Goal: Task Accomplishment & Management: Manage account settings

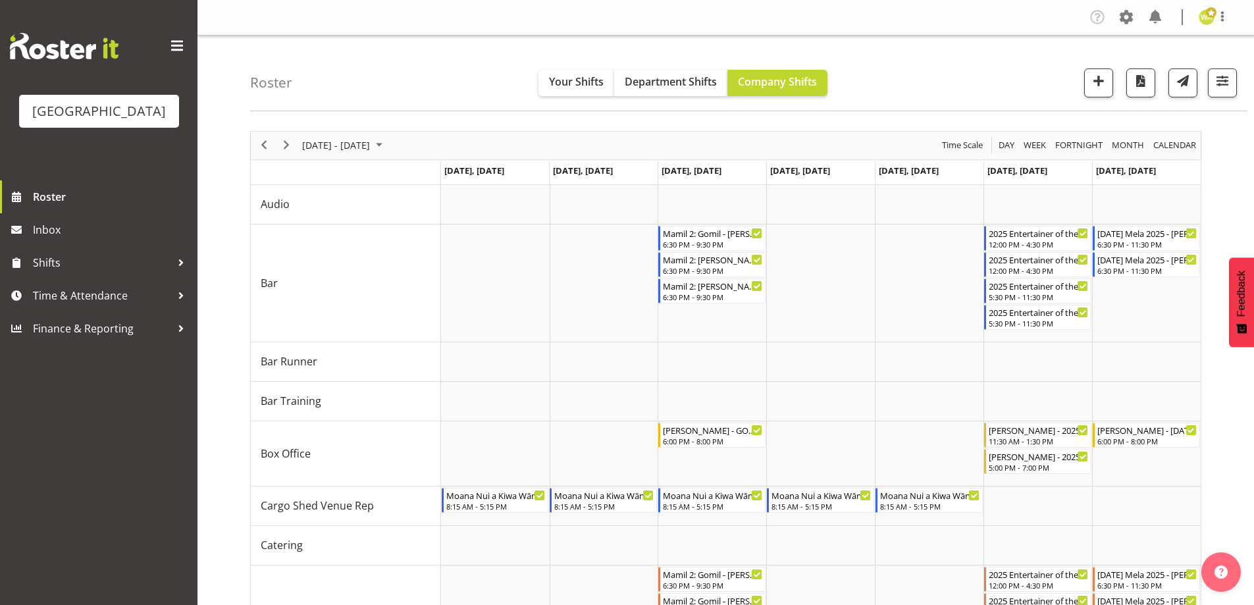
scroll to position [250, 0]
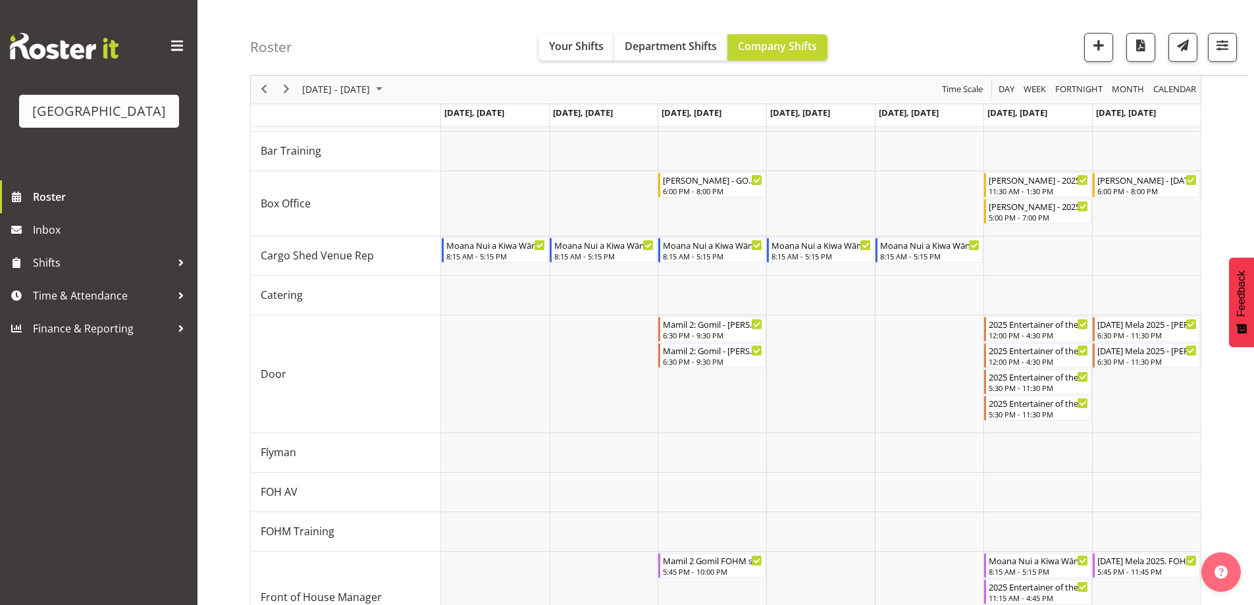
click at [933, 41] on div "Roster Your Shifts Department Shifts Company Shifts All Locations [GEOGRAPHIC_D…" at bounding box center [748, 38] width 997 height 76
click at [322, 95] on span "[DATE] - [DATE]" at bounding box center [336, 90] width 70 height 16
click at [996, 43] on div "Roster Your Shifts Department Shifts Company Shifts All Locations [GEOGRAPHIC_D…" at bounding box center [748, 38] width 997 height 76
click at [1038, 184] on div "[PERSON_NAME] - 2025 Entertainer of the Year - Box Office - MATINEE - [PERSON_N…" at bounding box center [1038, 178] width 100 height 13
click at [0, 0] on div at bounding box center [0, 0] width 0 height 0
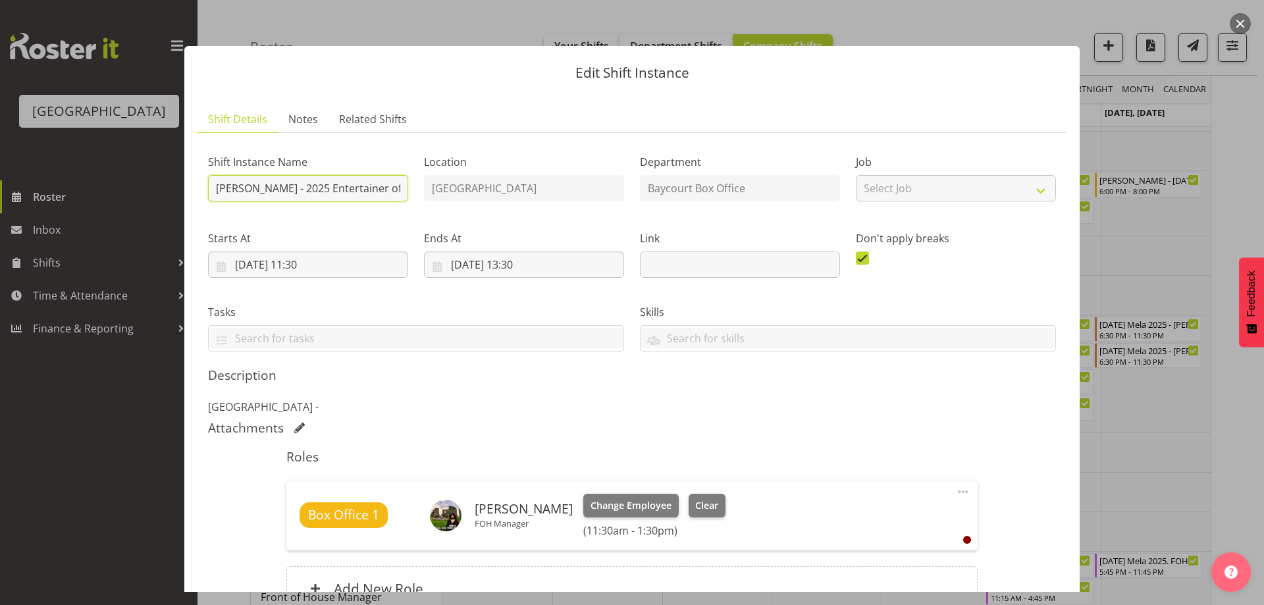
drag, startPoint x: 249, startPoint y: 192, endPoint x: 213, endPoint y: 188, distance: 37.0
click at [213, 188] on input "[PERSON_NAME] - 2025 Entertainer of the Year - Box Office - MATINEE" at bounding box center [308, 188] width 200 height 26
type input "[PERSON_NAME] - 2025 Entertainer of the Year - Box Office - MATINEE"
click at [649, 509] on span "Change Employee" at bounding box center [630, 505] width 81 height 14
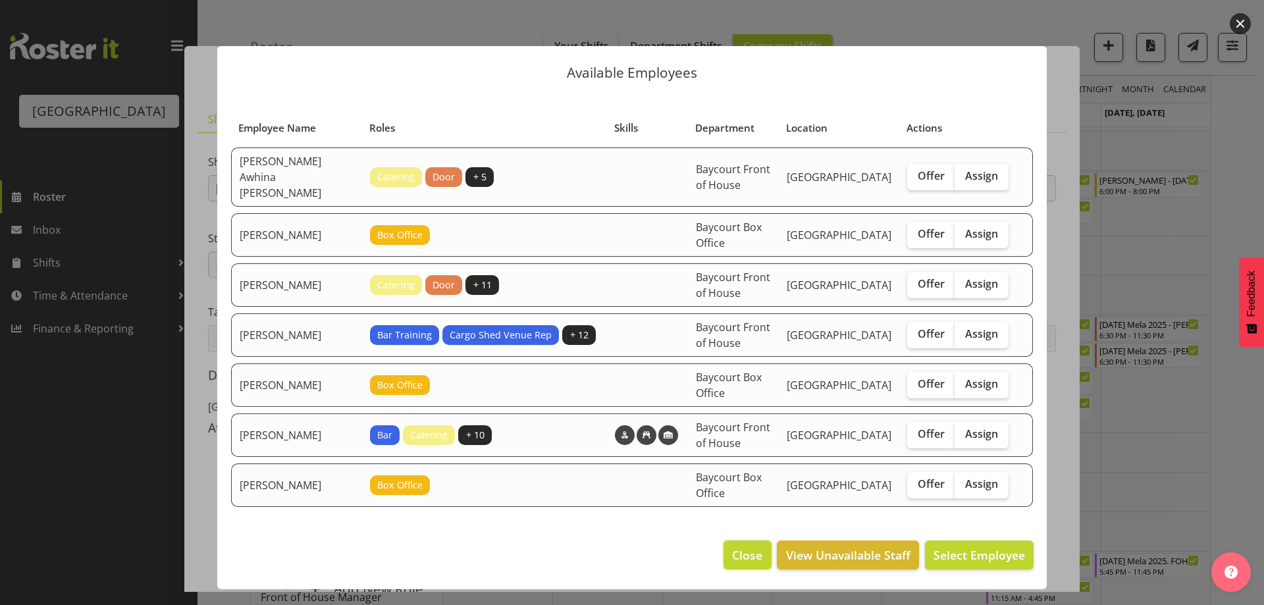
click at [737, 546] on span "Close" at bounding box center [747, 554] width 30 height 17
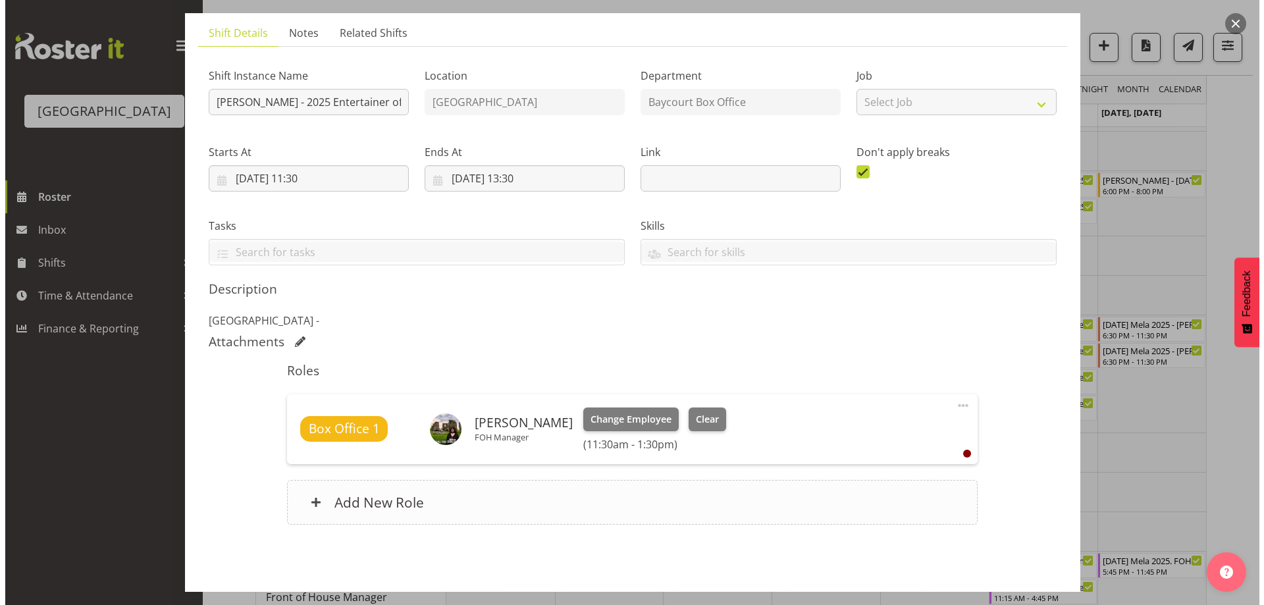
scroll to position [136, 0]
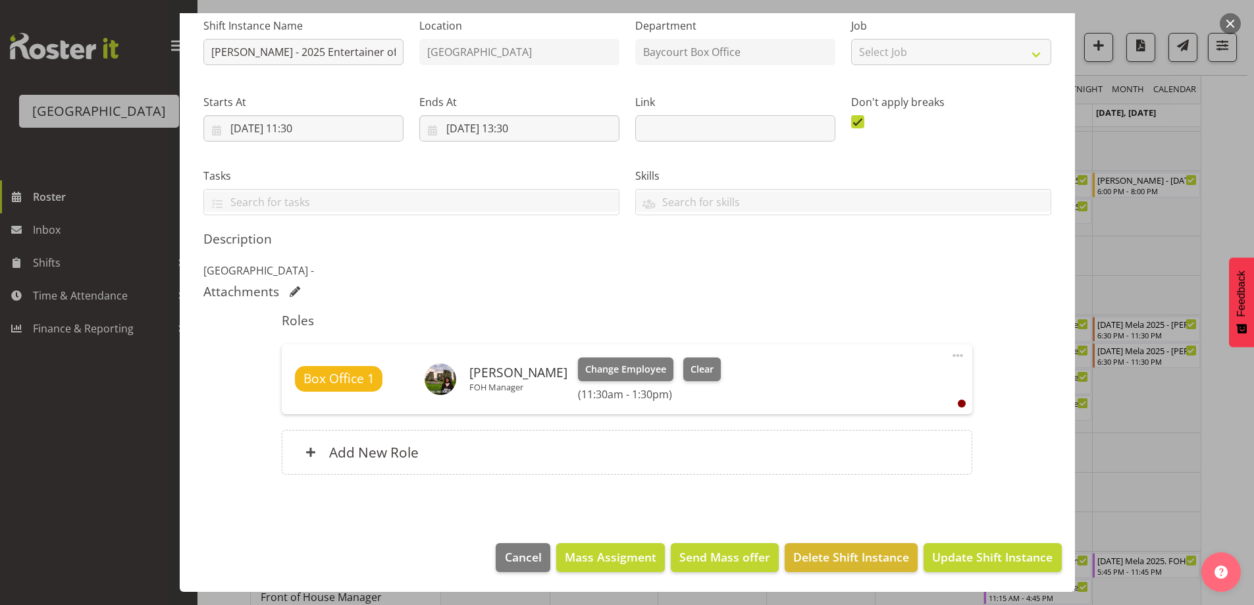
click at [1233, 14] on button "button" at bounding box center [1229, 23] width 21 height 21
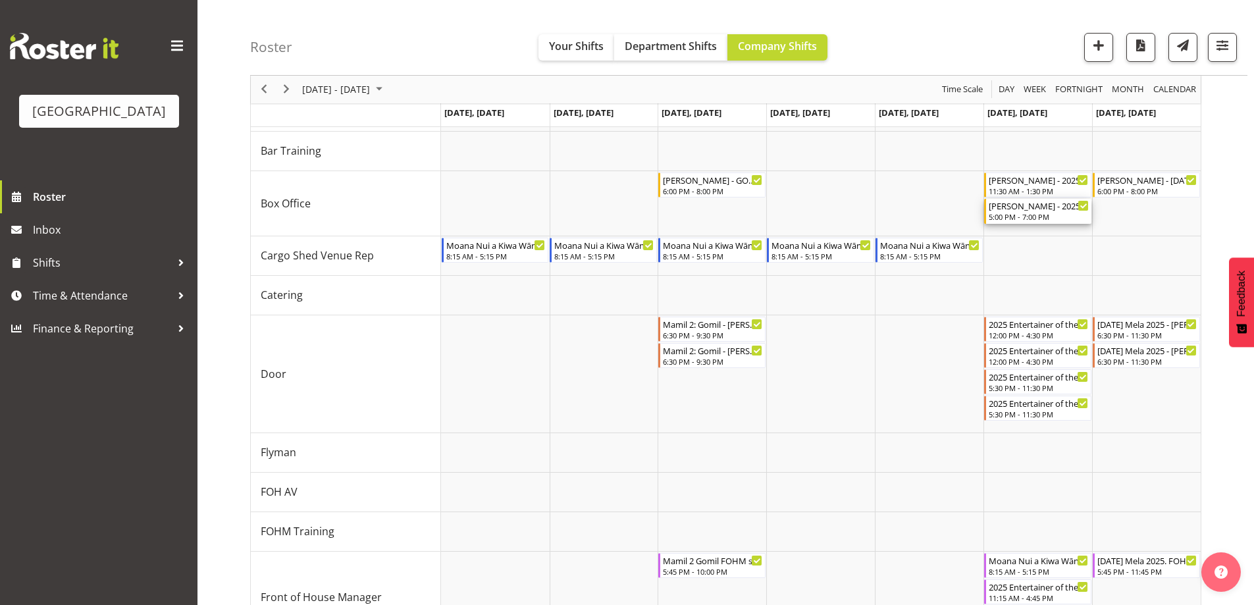
click at [1016, 211] on div "[PERSON_NAME] - 2025 Entertainer of the Year - Box Office - EVENING - [PERSON_N…" at bounding box center [1038, 205] width 100 height 13
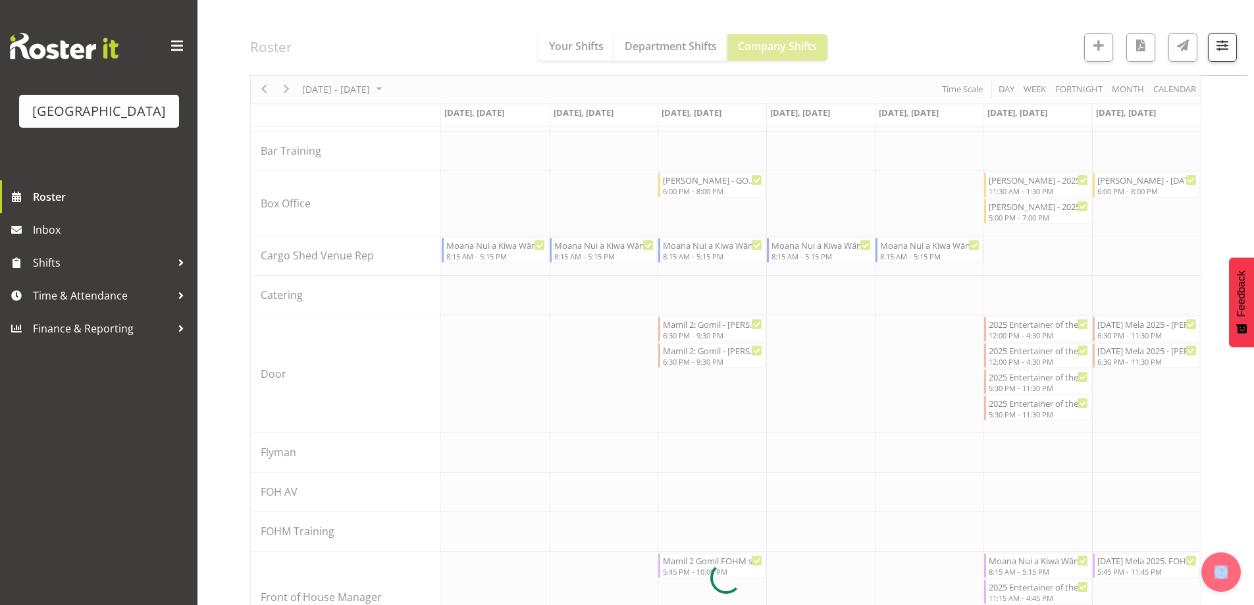
click at [1016, 211] on div at bounding box center [725, 578] width 951 height 1394
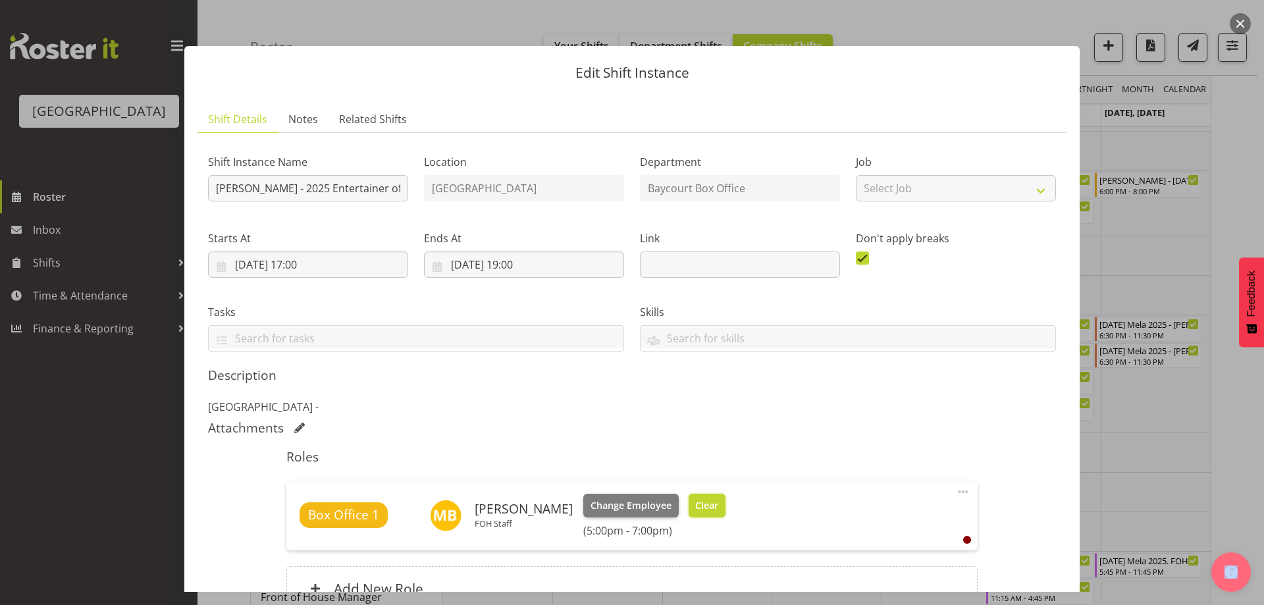
click at [713, 498] on span "Clear" at bounding box center [706, 505] width 23 height 14
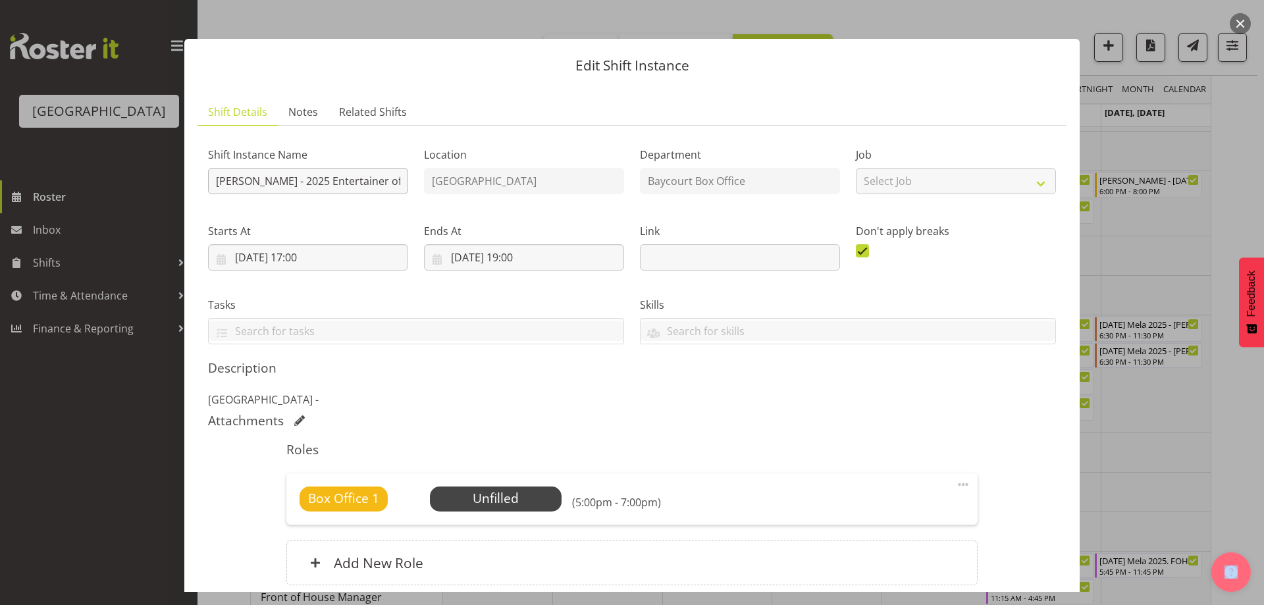
scroll to position [0, 0]
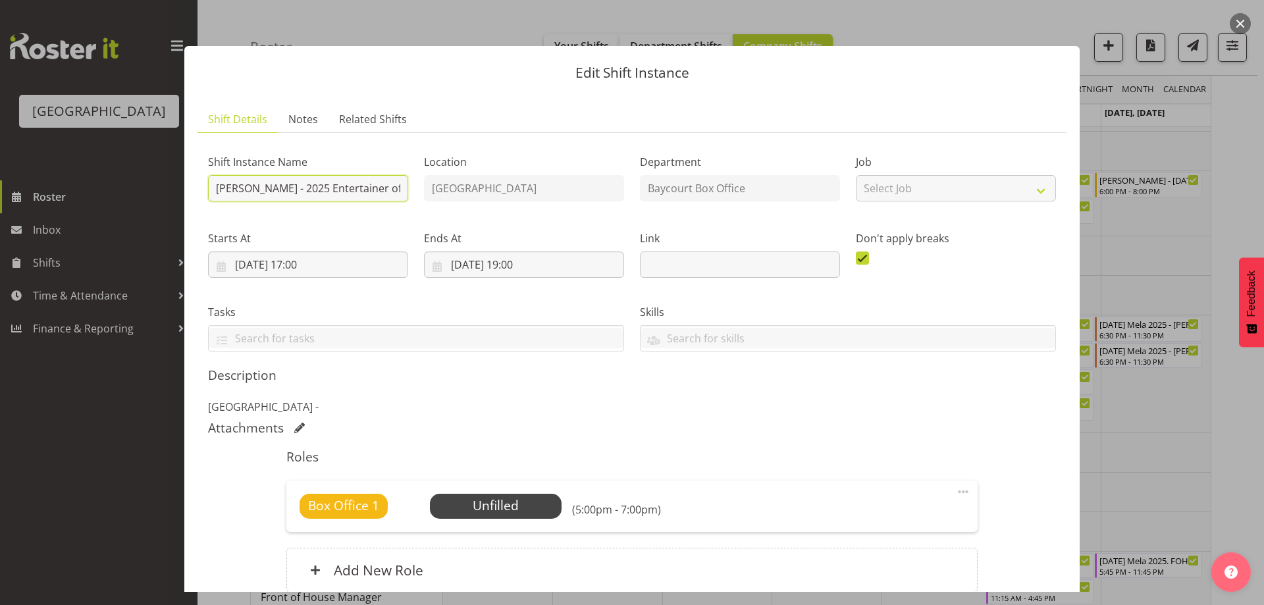
drag, startPoint x: 257, startPoint y: 184, endPoint x: 196, endPoint y: 182, distance: 60.6
click at [196, 182] on section "Shift Details Notes Related Shifts Shift Instance Name [PERSON_NAME] - 2025 Ent…" at bounding box center [631, 370] width 895 height 555
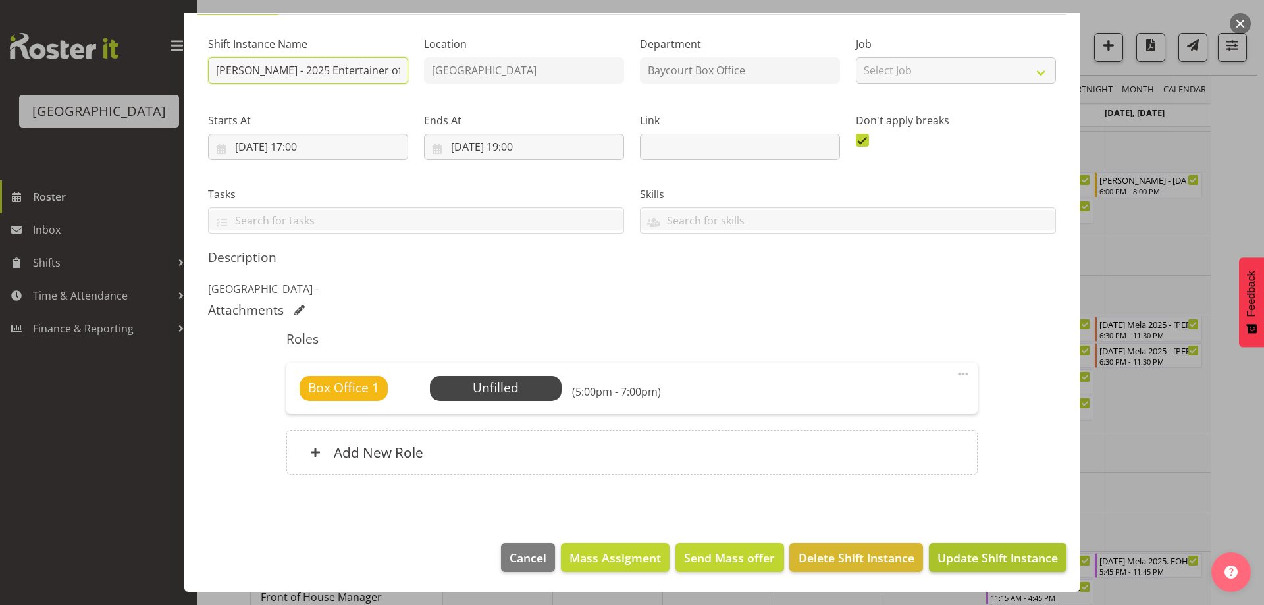
type input "[PERSON_NAME] - 2025 Entertainer of the Year - Box Office - EVENING"
click at [989, 558] on span "Update Shift Instance" at bounding box center [997, 557] width 120 height 17
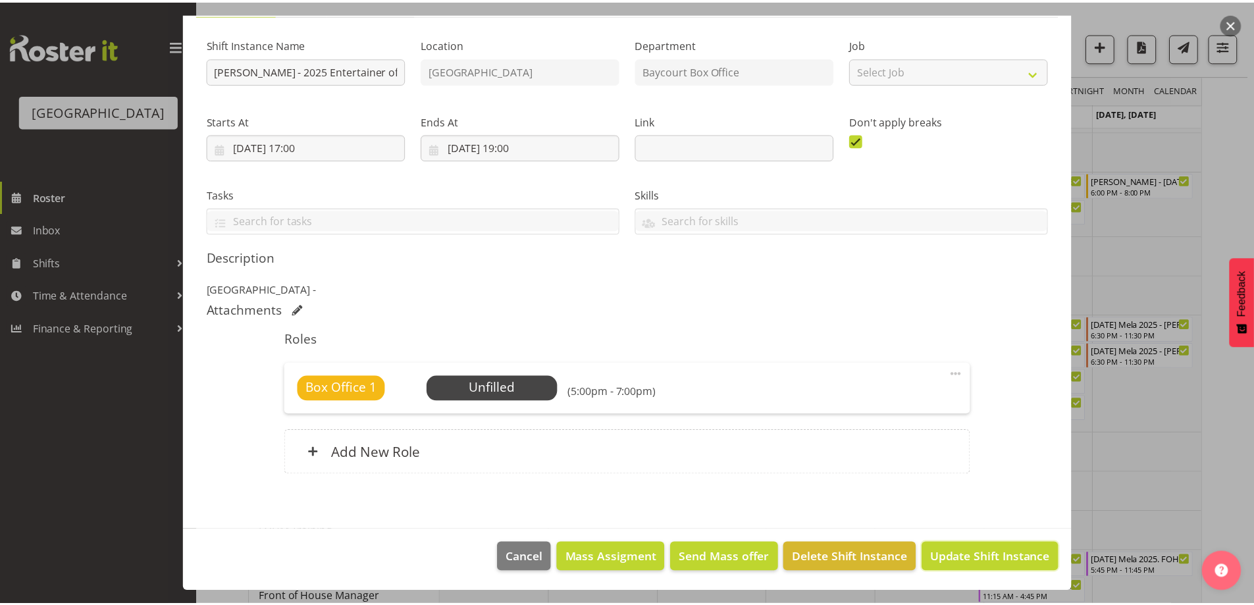
scroll to position [65, 0]
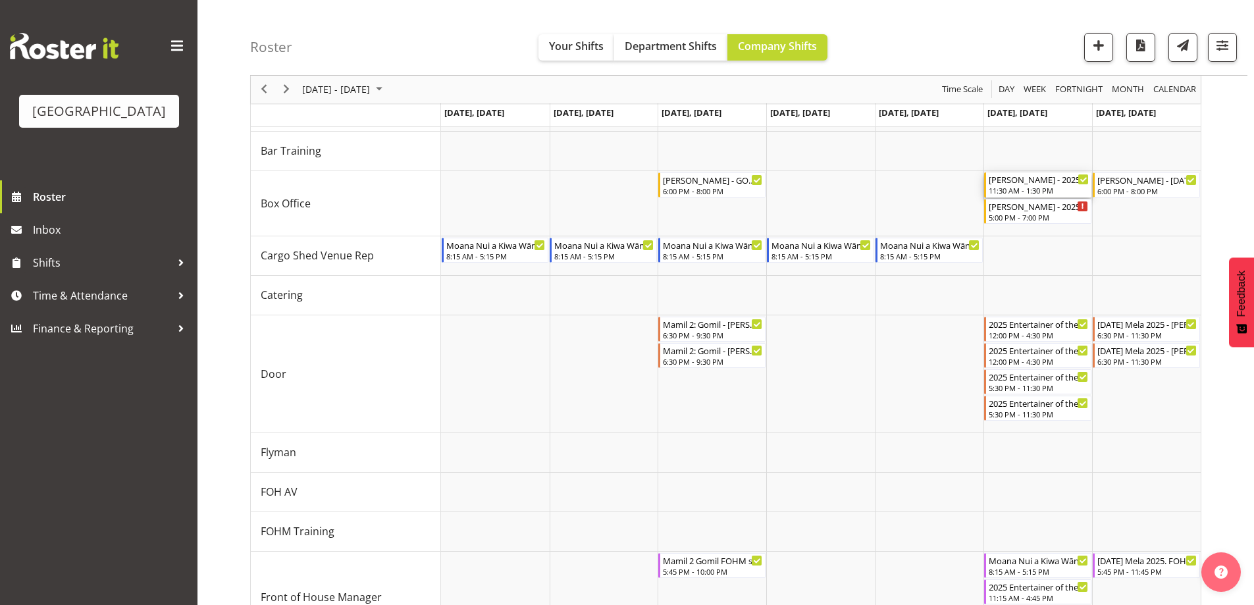
click at [1021, 186] on div "[PERSON_NAME] - 2025 Entertainer of the Year - Box Office - MATINEE - [PERSON_N…" at bounding box center [1038, 184] width 100 height 25
click at [0, 0] on div at bounding box center [0, 0] width 0 height 0
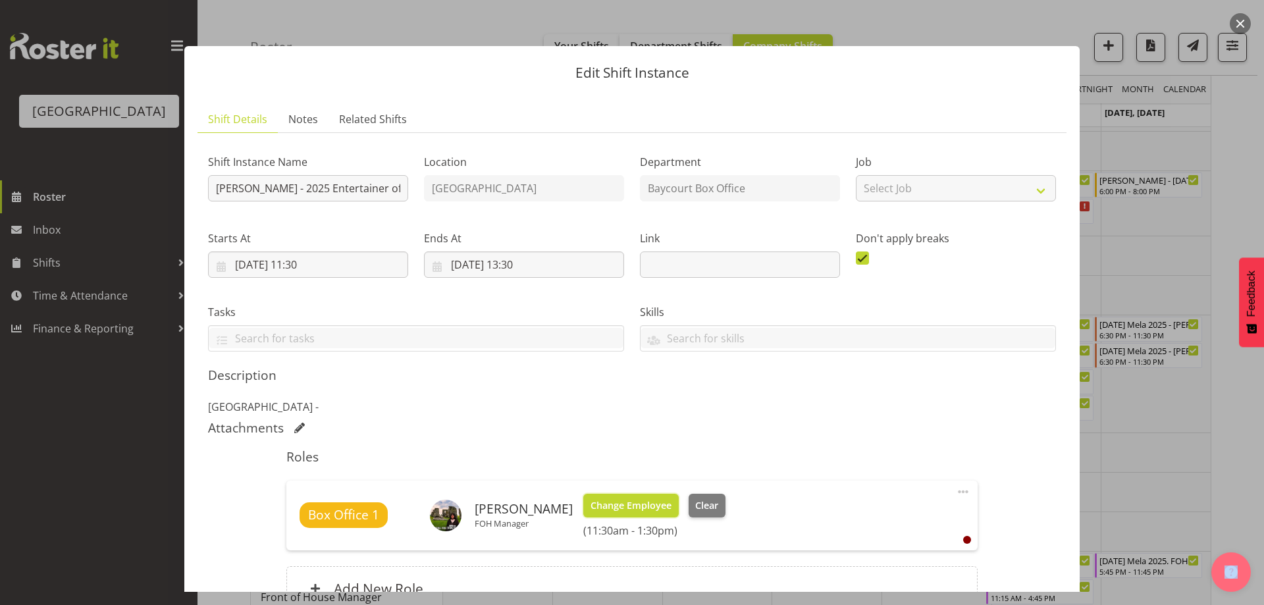
click at [634, 507] on span "Change Employee" at bounding box center [630, 505] width 81 height 14
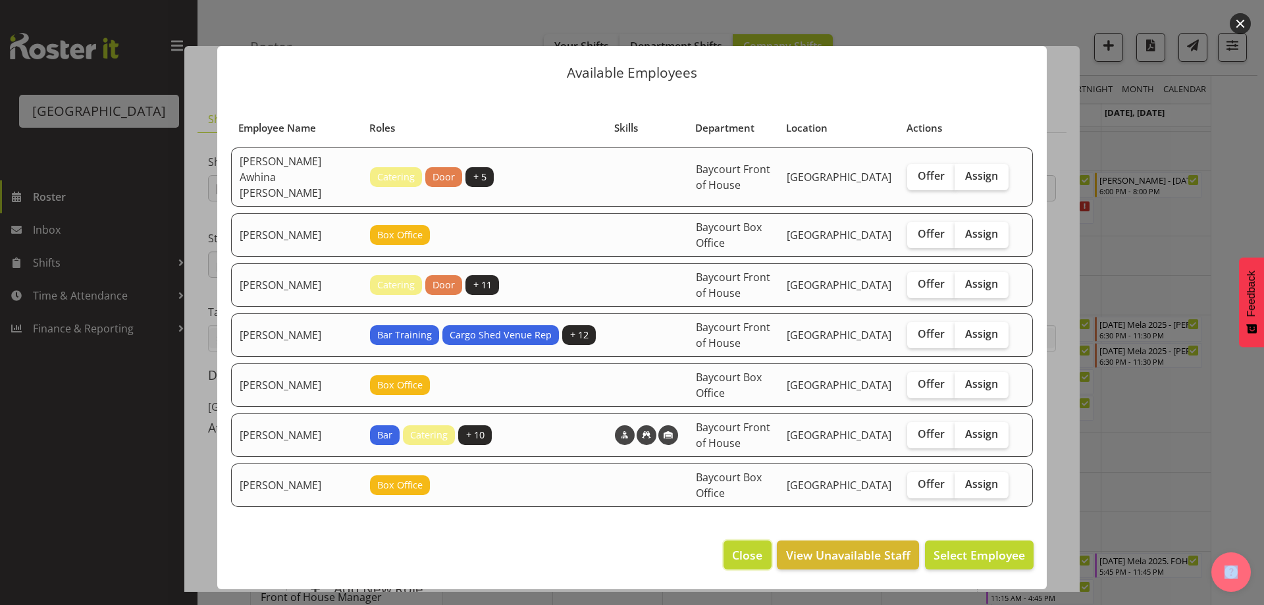
click at [736, 550] on button "Close" at bounding box center [746, 554] width 47 height 29
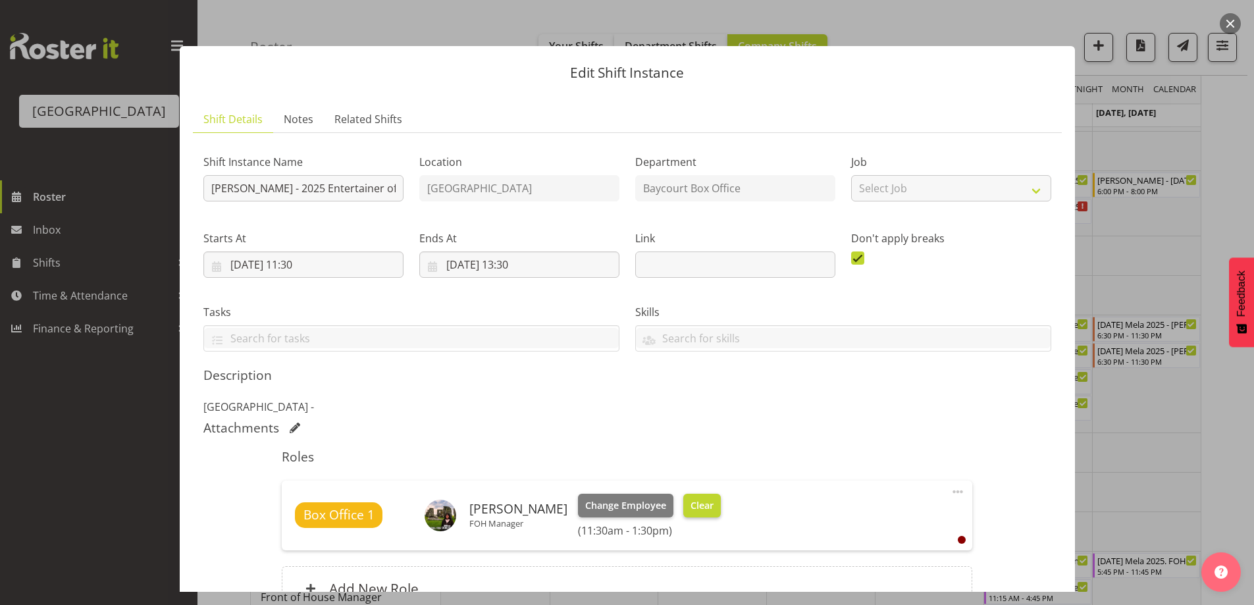
click at [727, 505] on div "Box Office 1 [PERSON_NAME] FOH Manager Change Employee Clear (11:30am - 1:30pm)" at bounding box center [627, 515] width 664 height 43
click at [721, 503] on button "Clear" at bounding box center [702, 506] width 38 height 24
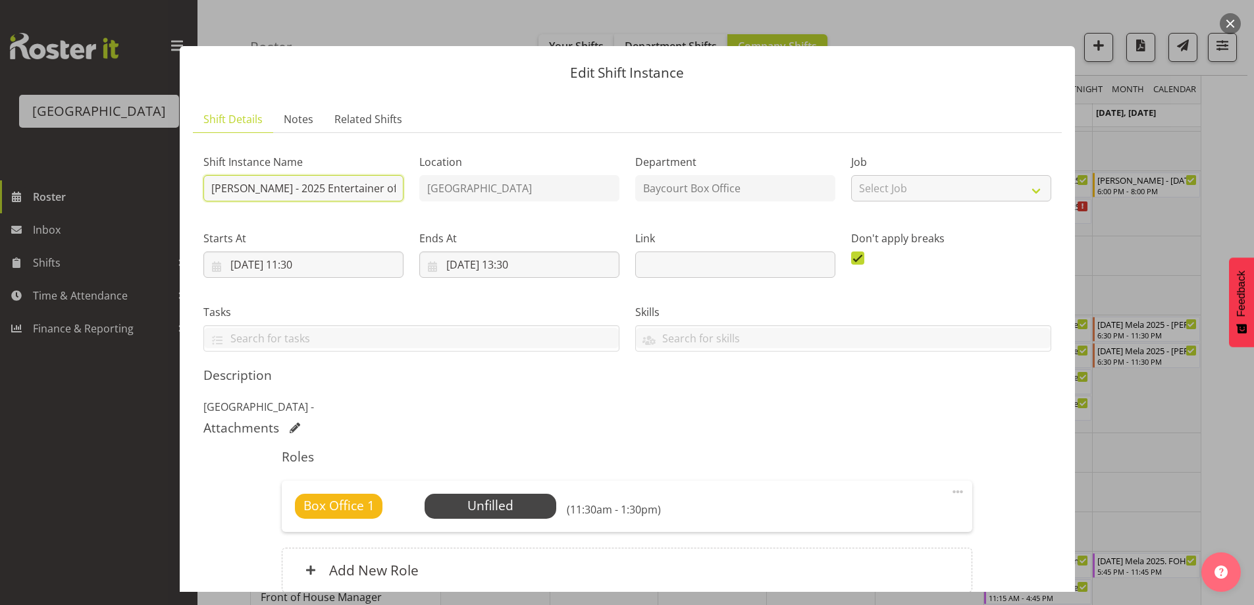
drag, startPoint x: 244, startPoint y: 193, endPoint x: 205, endPoint y: 188, distance: 39.8
click at [205, 188] on input "[PERSON_NAME] - 2025 Entertainer of the Year - Box Office - MATINEE" at bounding box center [303, 188] width 200 height 26
type input "[PERSON_NAME] - 2025 Entertainer of the Year - Box Office - MATINEE"
click at [874, 424] on div "Attachments" at bounding box center [627, 428] width 848 height 16
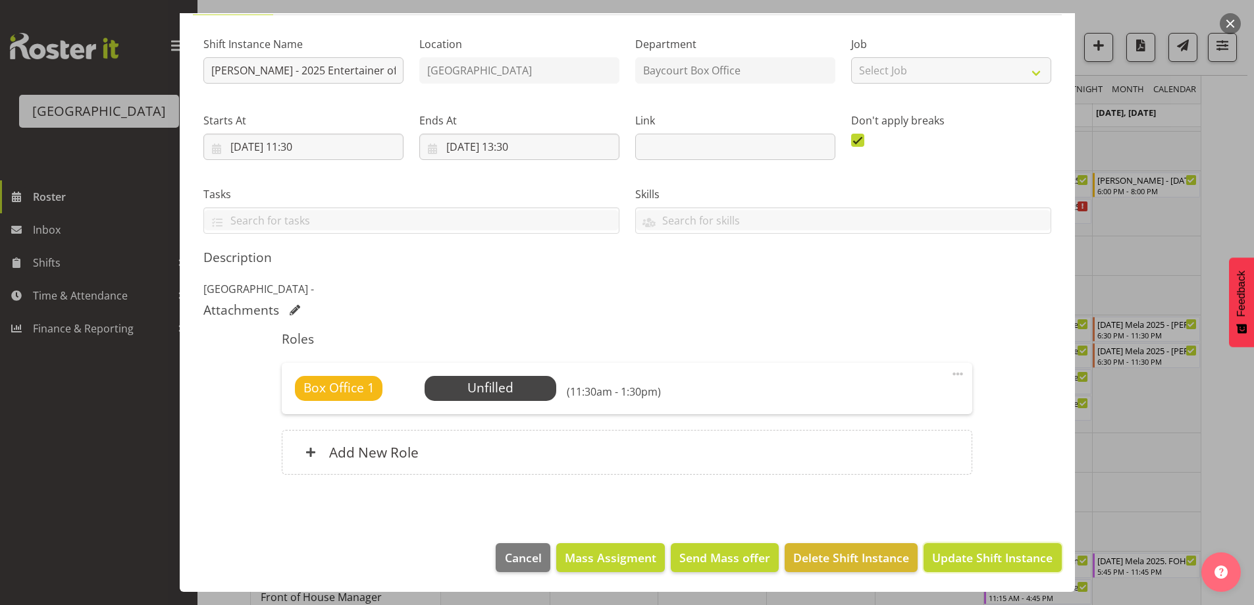
click at [976, 553] on span "Update Shift Instance" at bounding box center [992, 557] width 120 height 17
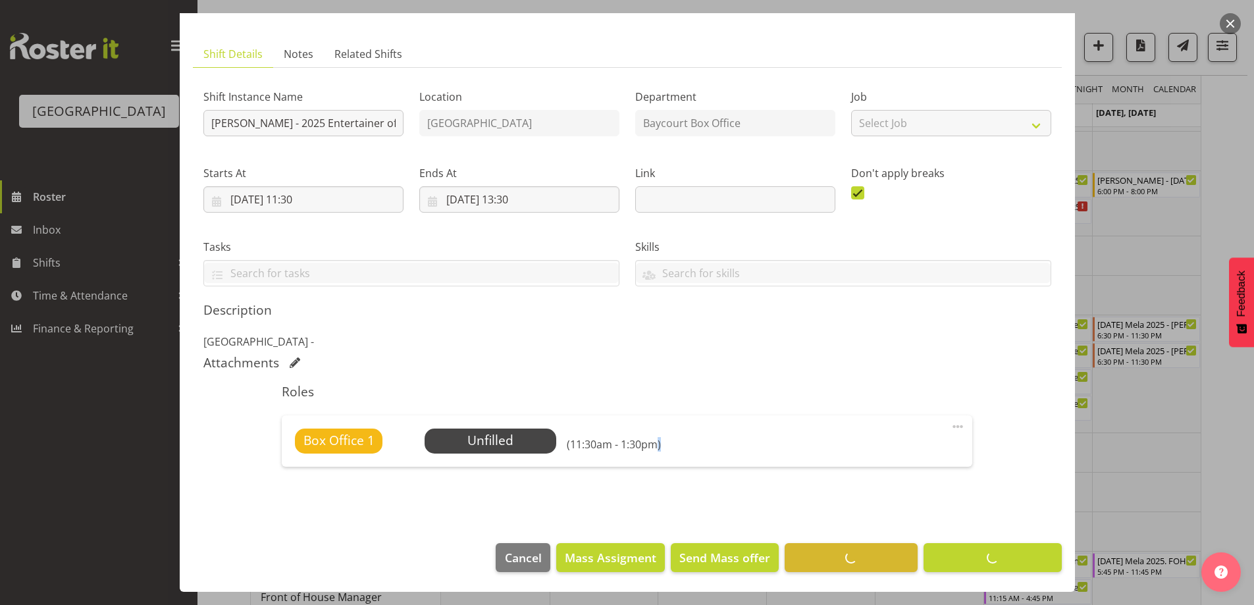
click at [976, 553] on footer "Cancel Mass Assigment Send Mass offer Delete Shift Instance Update Shift Instan…" at bounding box center [627, 561] width 895 height 62
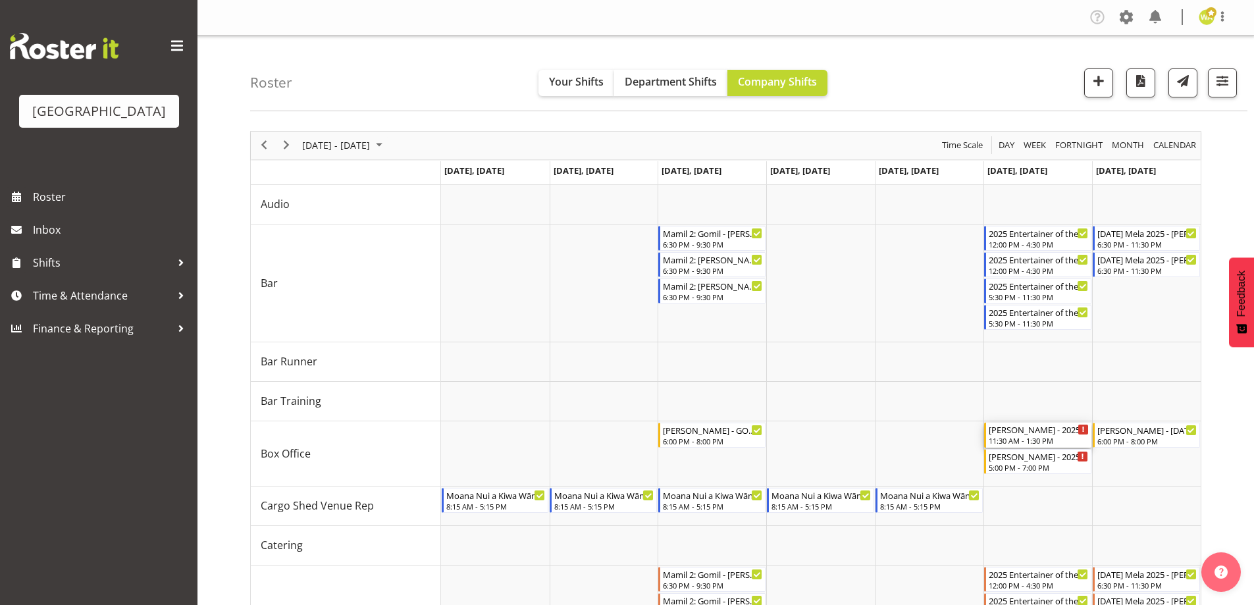
click at [1031, 434] on div "[PERSON_NAME] - 2025 Entertainer of the Year - Box Office - MATINEE - Unfilled" at bounding box center [1038, 428] width 100 height 13
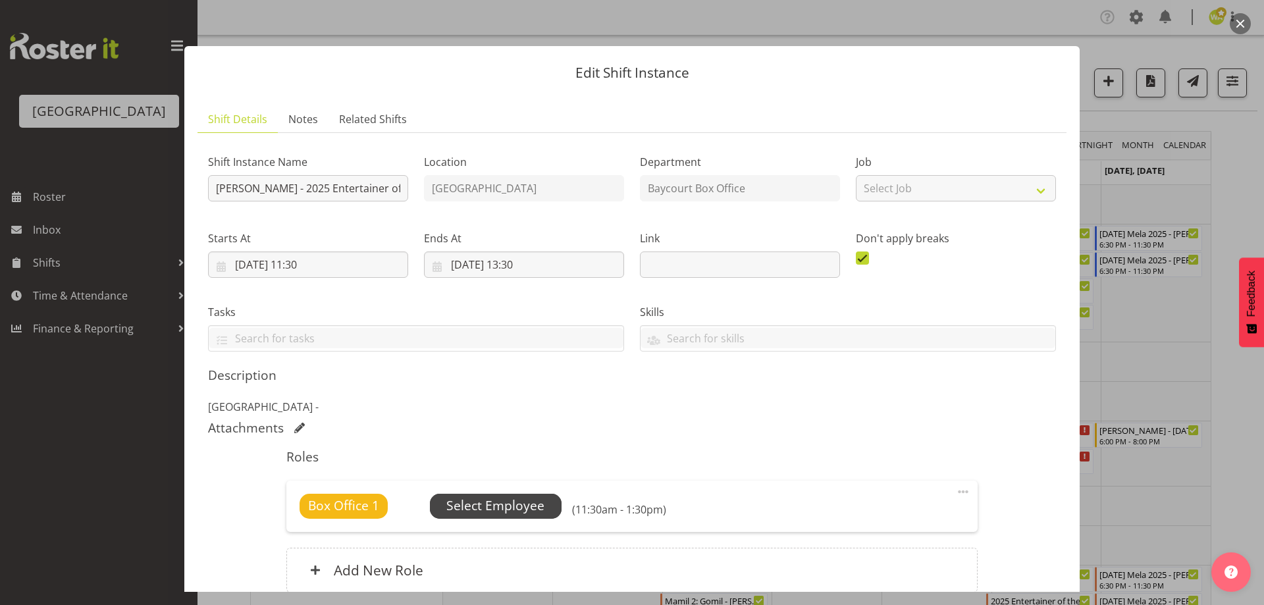
click at [497, 510] on span "Select Employee" at bounding box center [495, 505] width 98 height 19
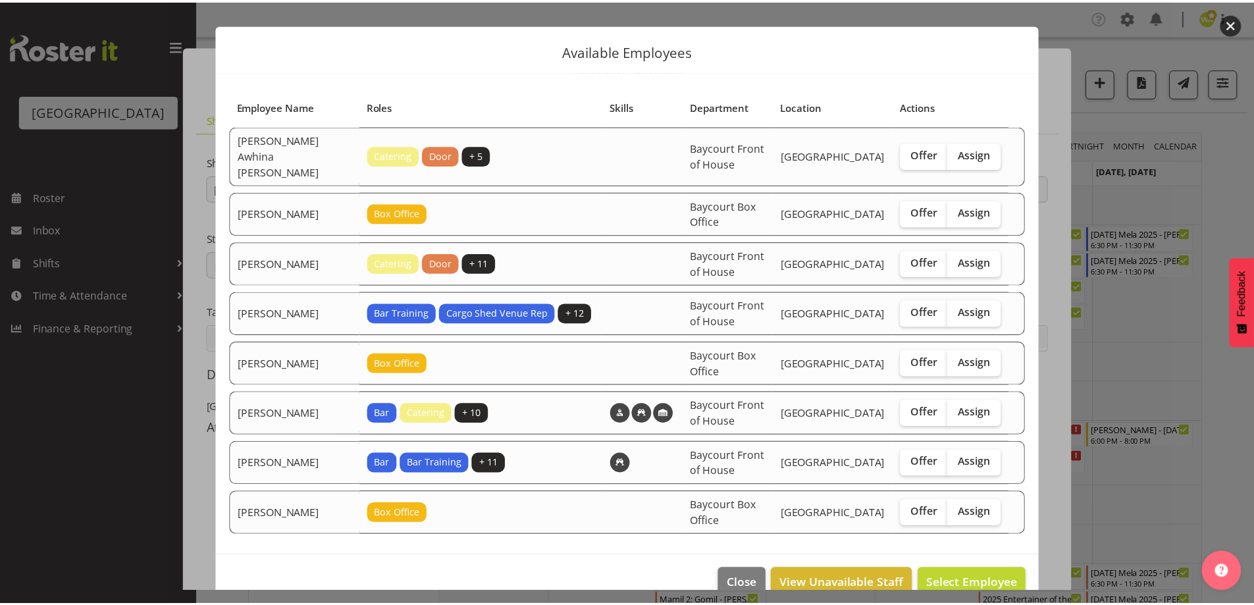
scroll to position [32, 0]
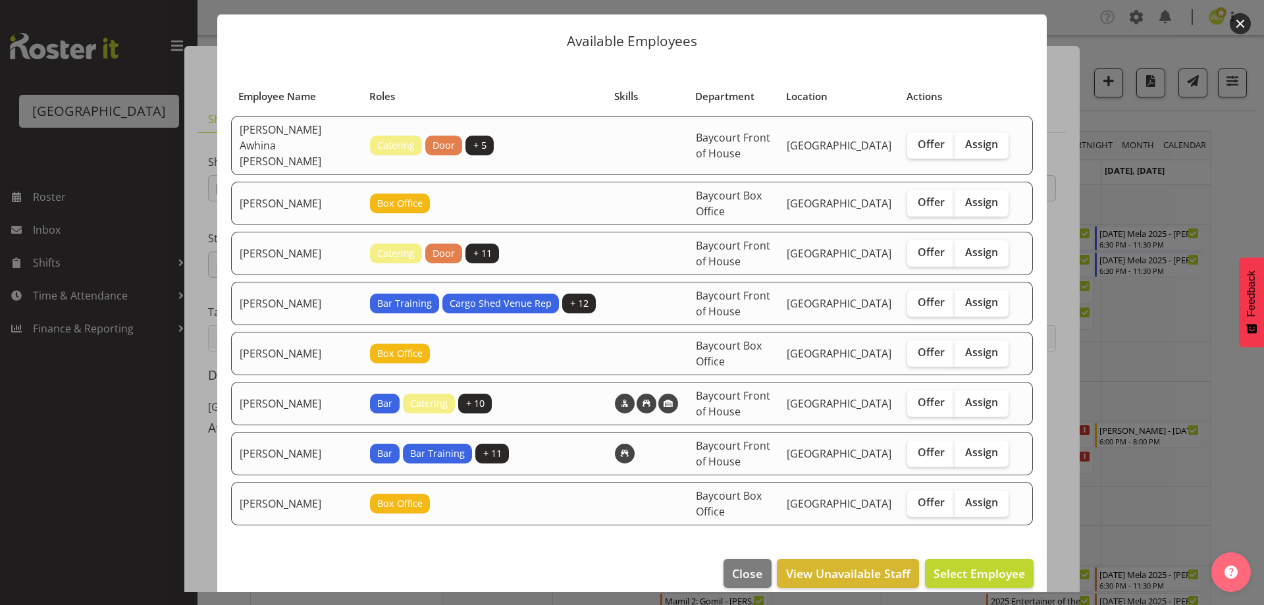
click at [1243, 20] on button "button" at bounding box center [1239, 23] width 21 height 21
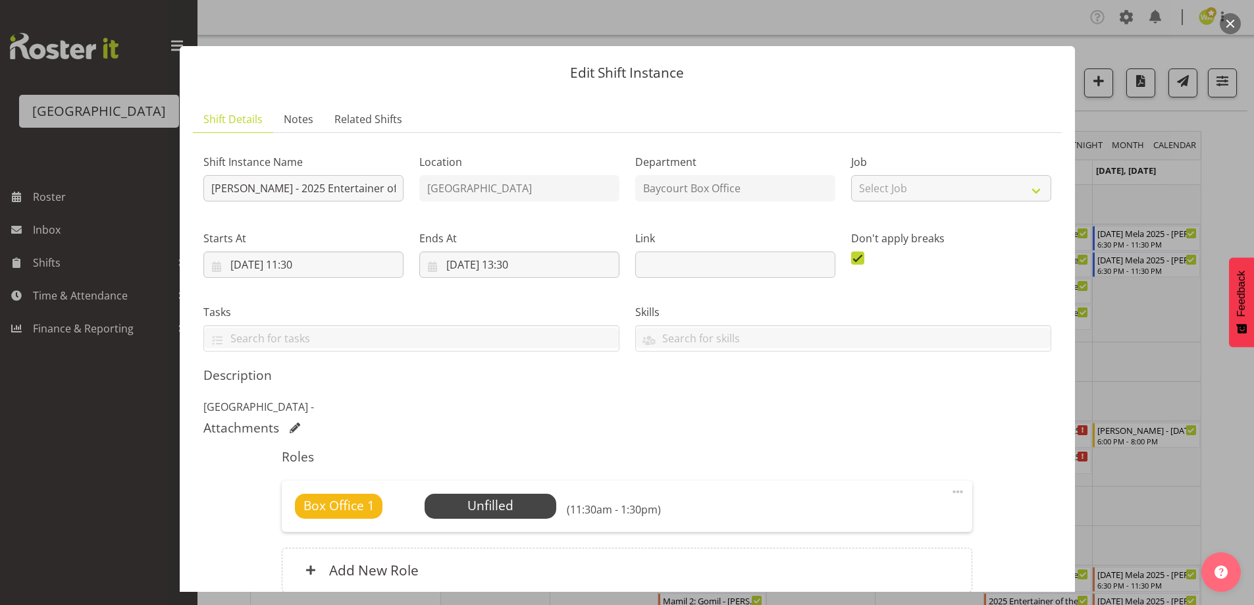
click at [934, 87] on header "Edit Shift Instance" at bounding box center [627, 69] width 895 height 47
click at [1230, 28] on button "button" at bounding box center [1229, 23] width 21 height 21
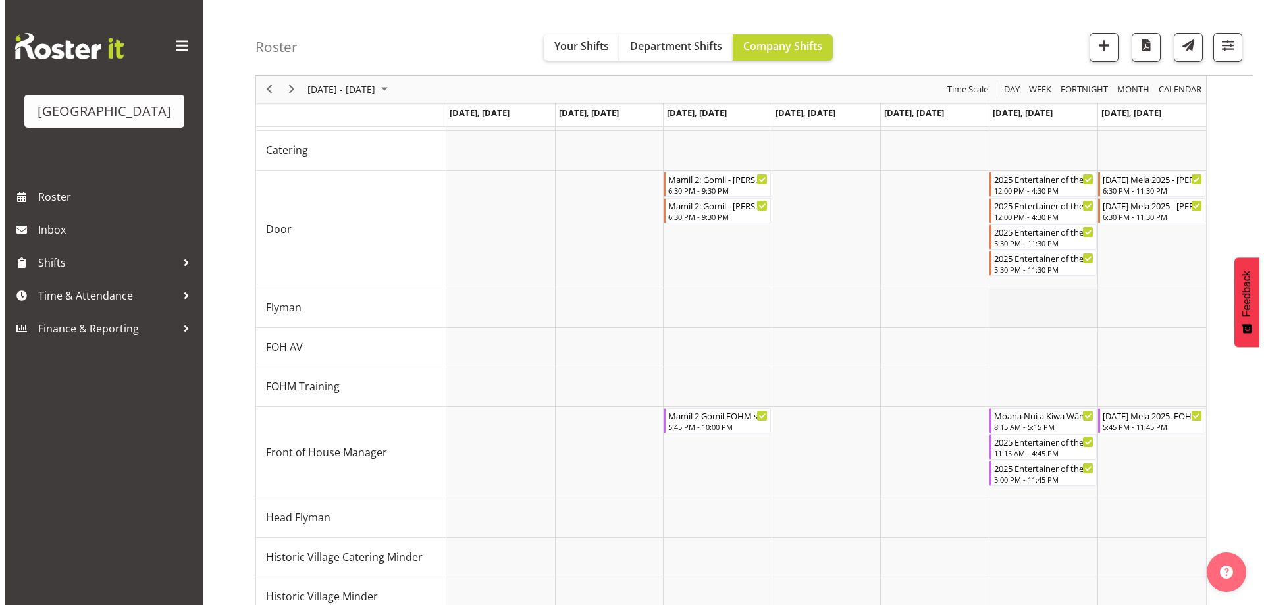
scroll to position [329, 0]
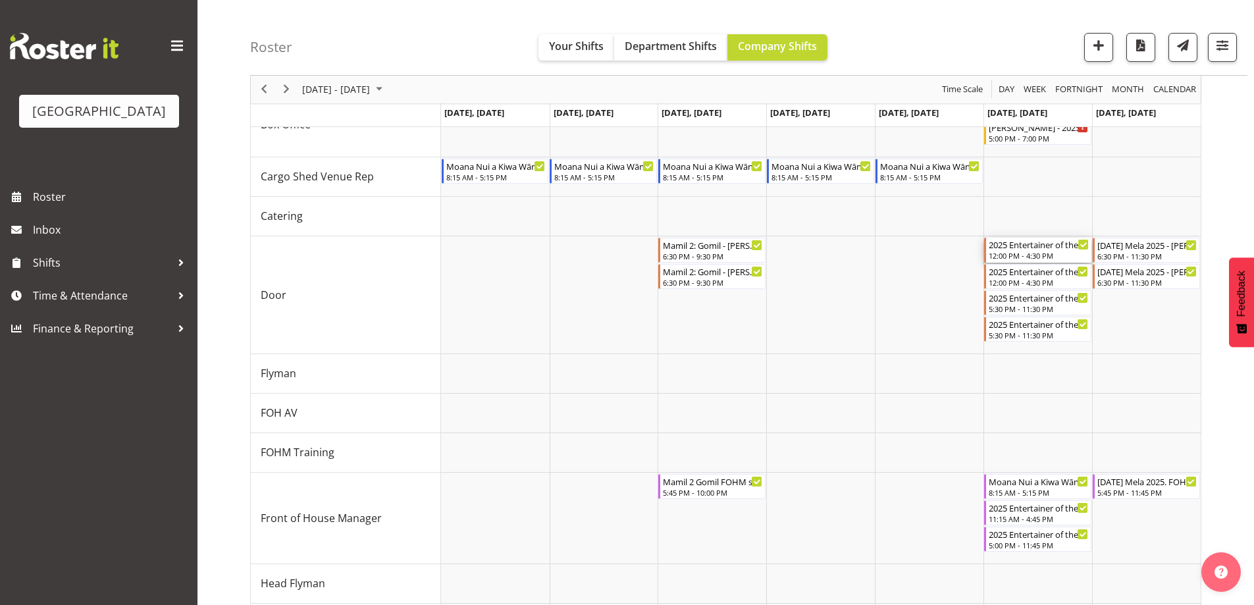
click at [1028, 245] on div "2025 Entertainer of the Year - MATINEE - [PERSON_NAME]" at bounding box center [1038, 244] width 100 height 13
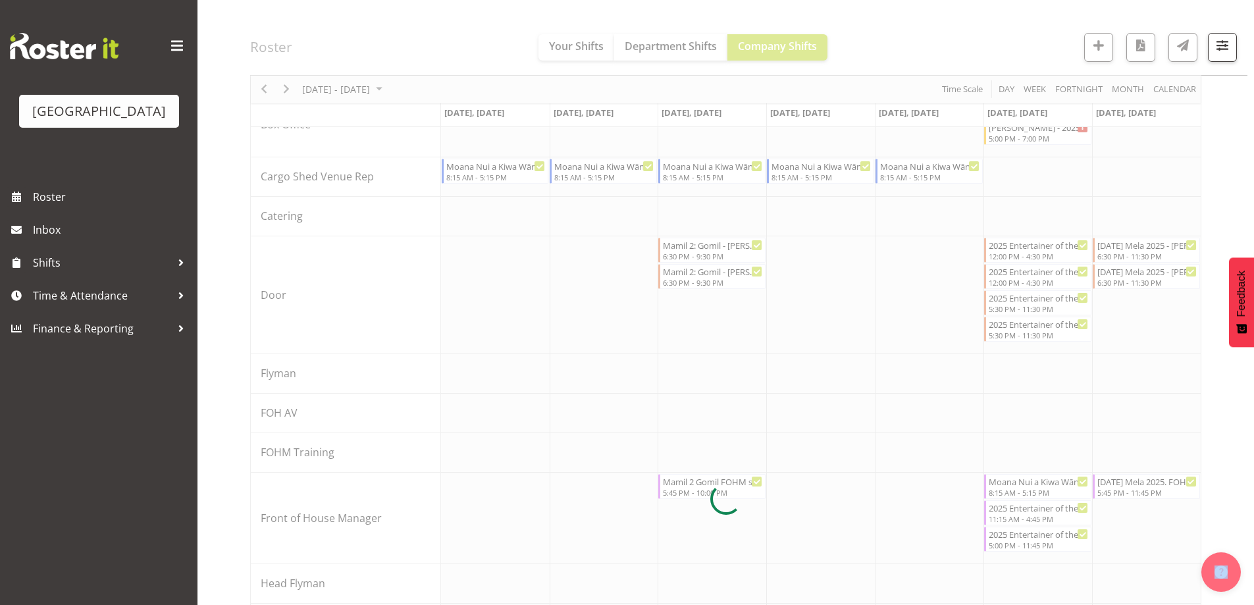
click at [1028, 245] on div at bounding box center [725, 499] width 951 height 1394
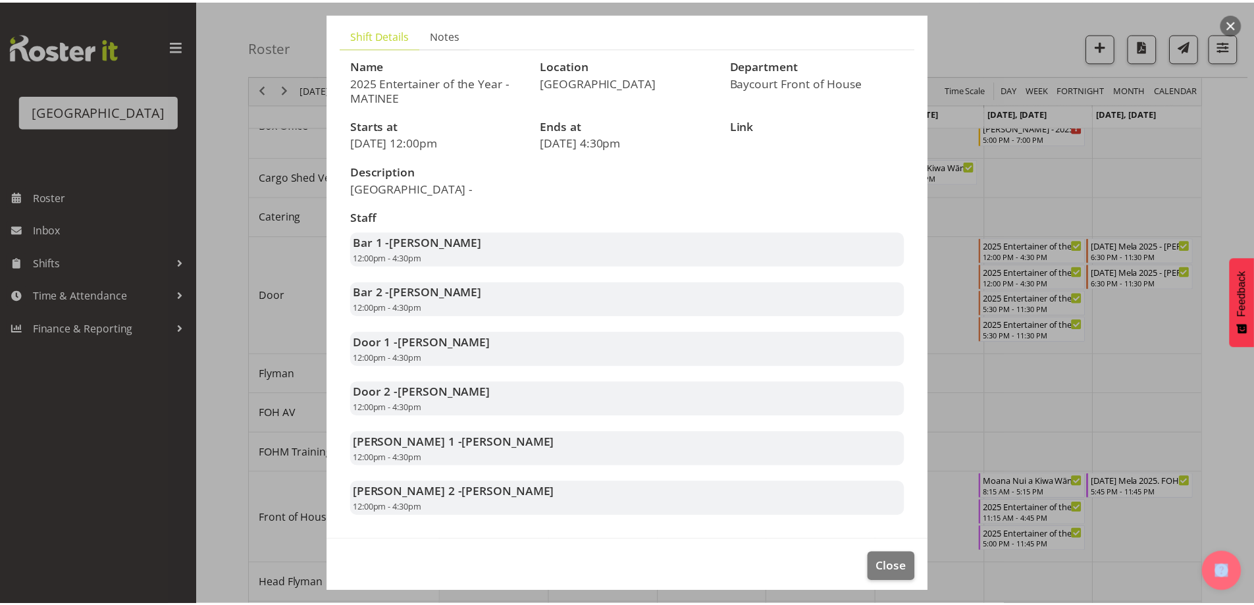
scroll to position [95, 0]
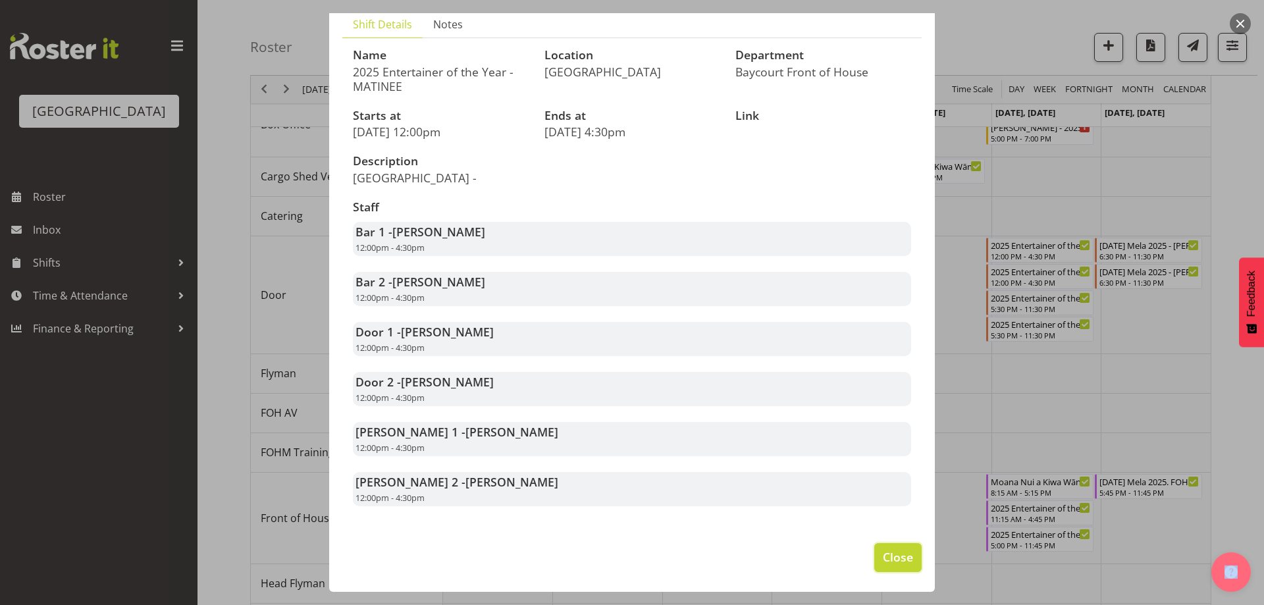
click at [883, 550] on span "Close" at bounding box center [898, 556] width 30 height 17
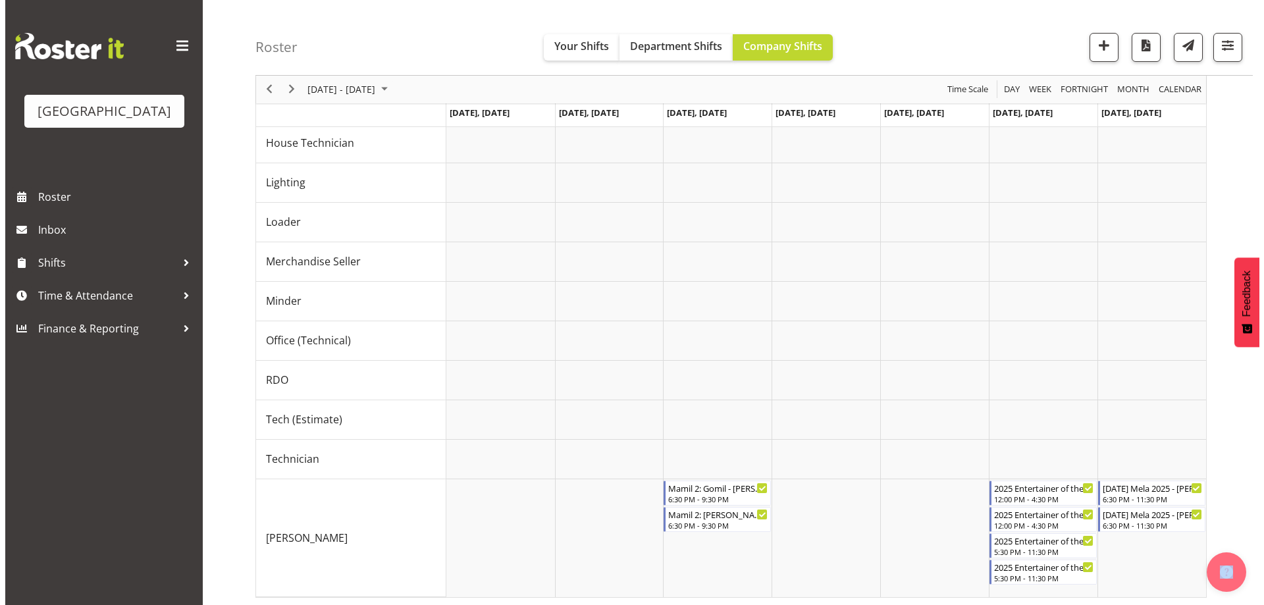
scroll to position [930, 0]
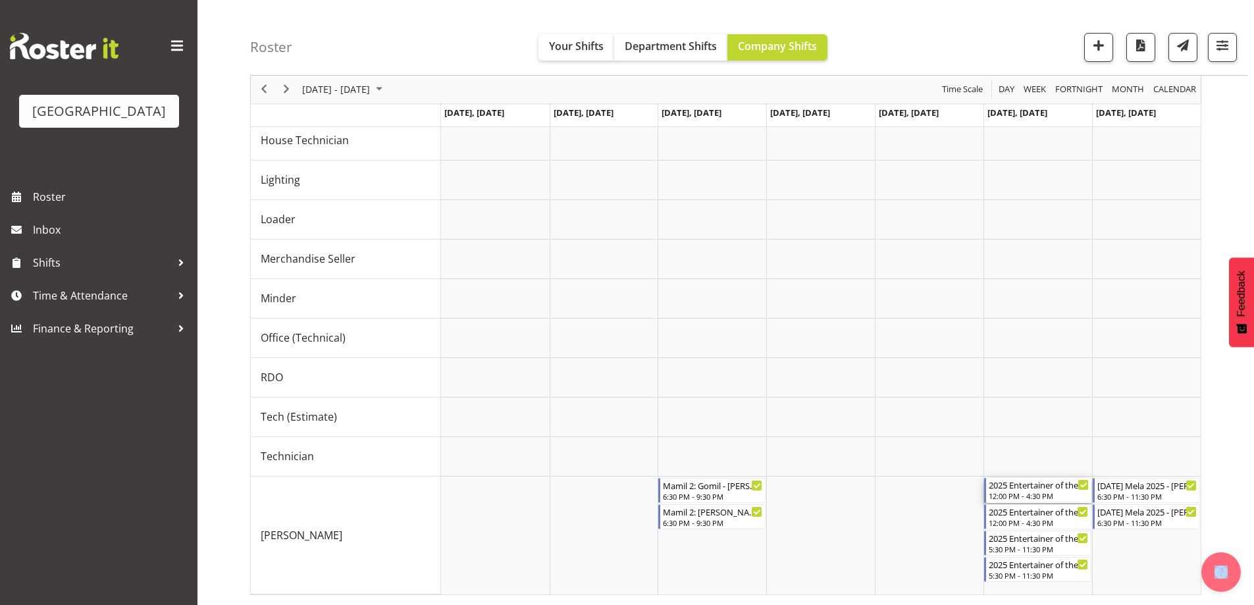
click at [1013, 501] on div "12:00 PM - 4:30 PM" at bounding box center [1038, 495] width 100 height 11
click at [0, 0] on div at bounding box center [0, 0] width 0 height 0
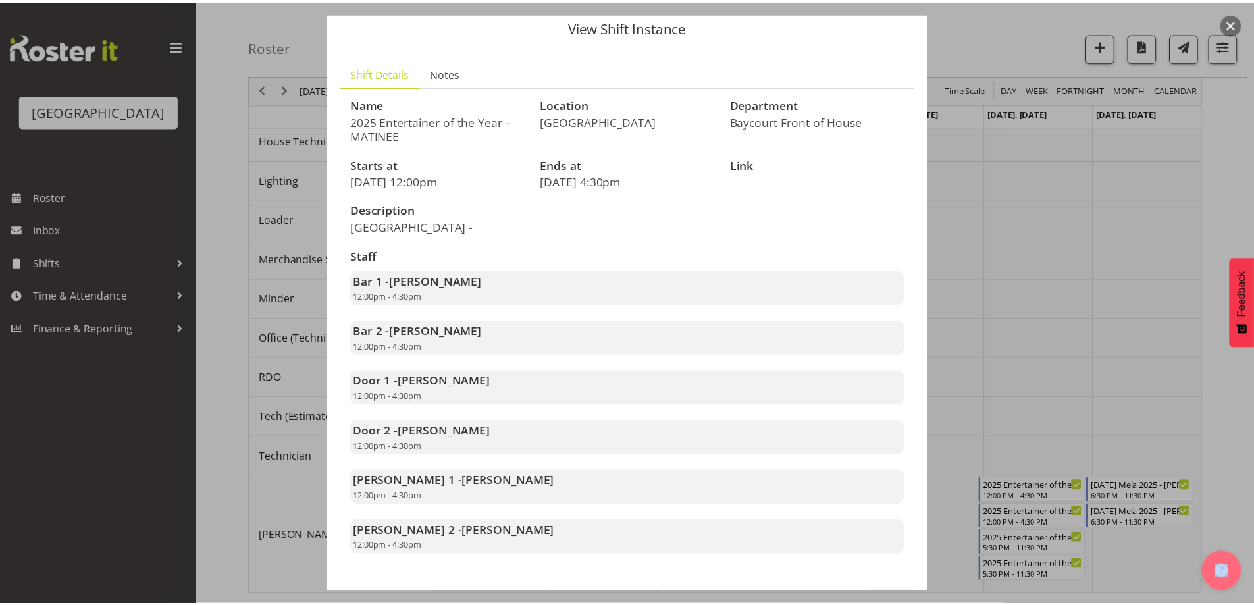
scroll to position [95, 0]
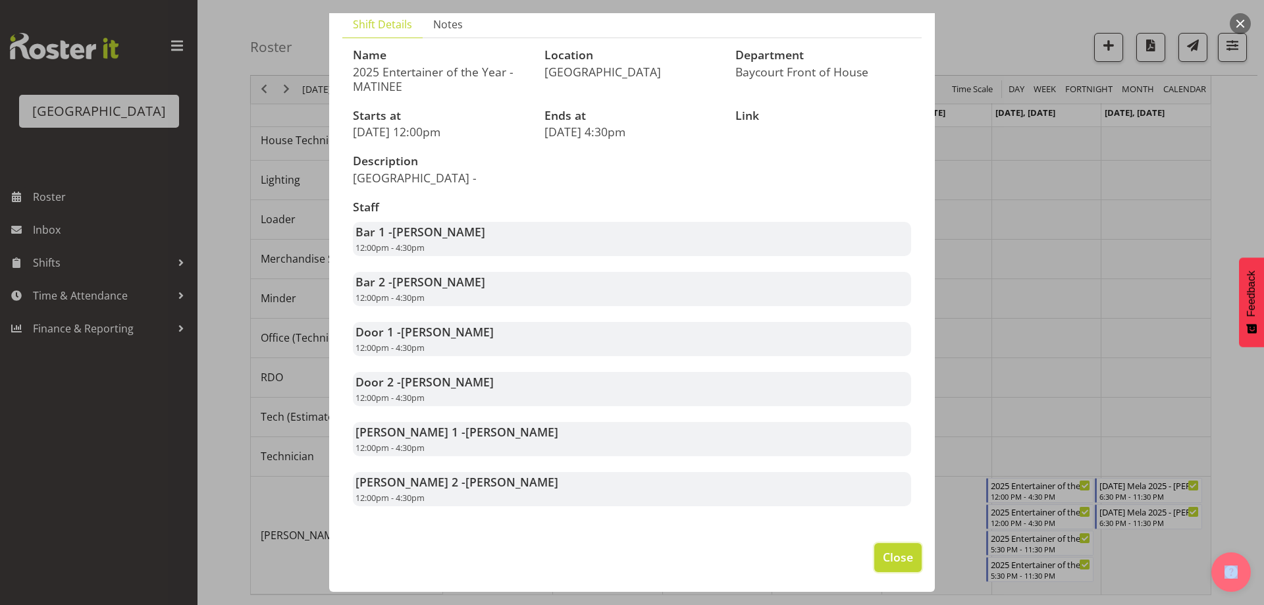
click at [894, 566] on button "Close" at bounding box center [897, 557] width 47 height 29
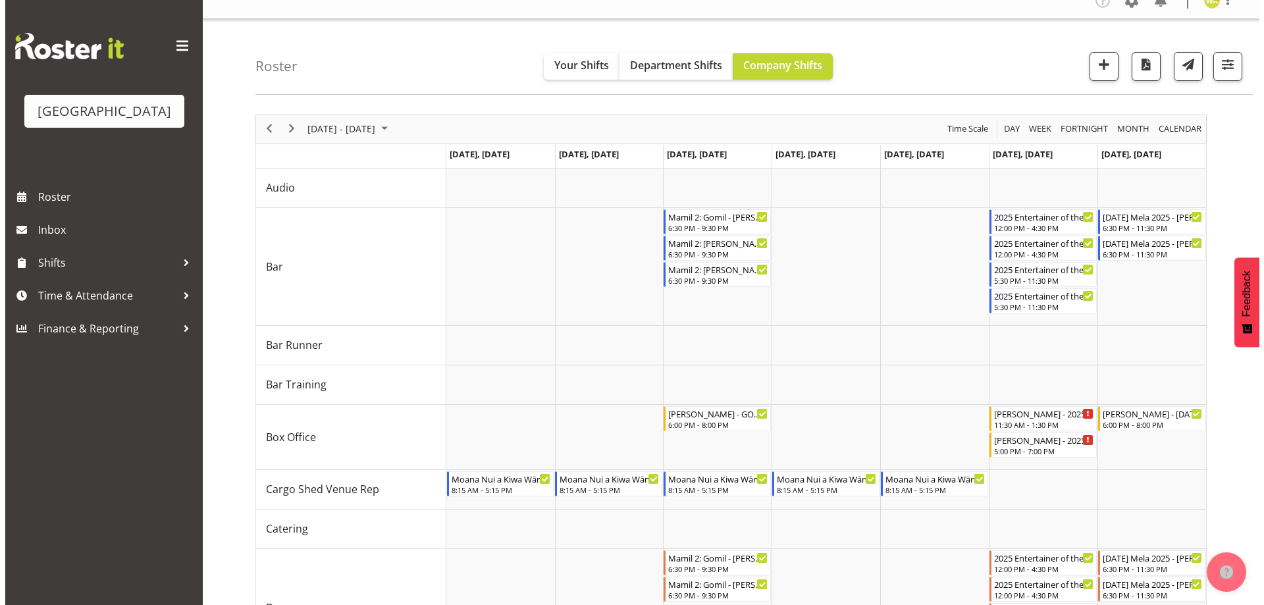
scroll to position [0, 0]
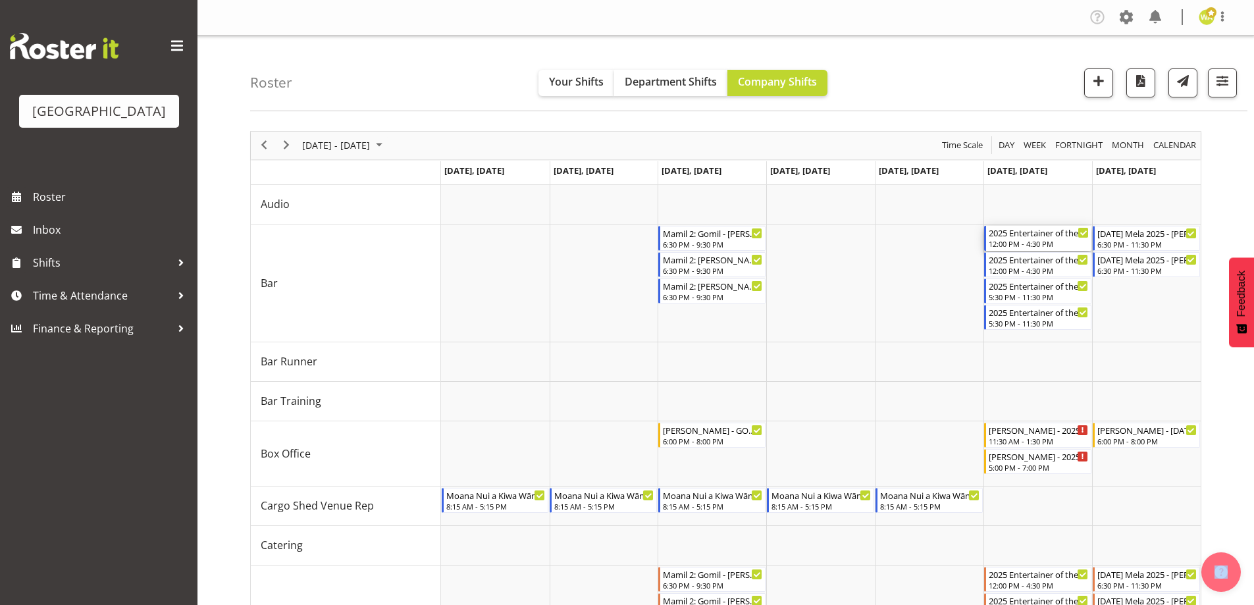
click at [1013, 232] on div "2025 Entertainer of the Year - MATINEE - [PERSON_NAME]" at bounding box center [1038, 232] width 100 height 13
click at [0, 0] on div at bounding box center [0, 0] width 0 height 0
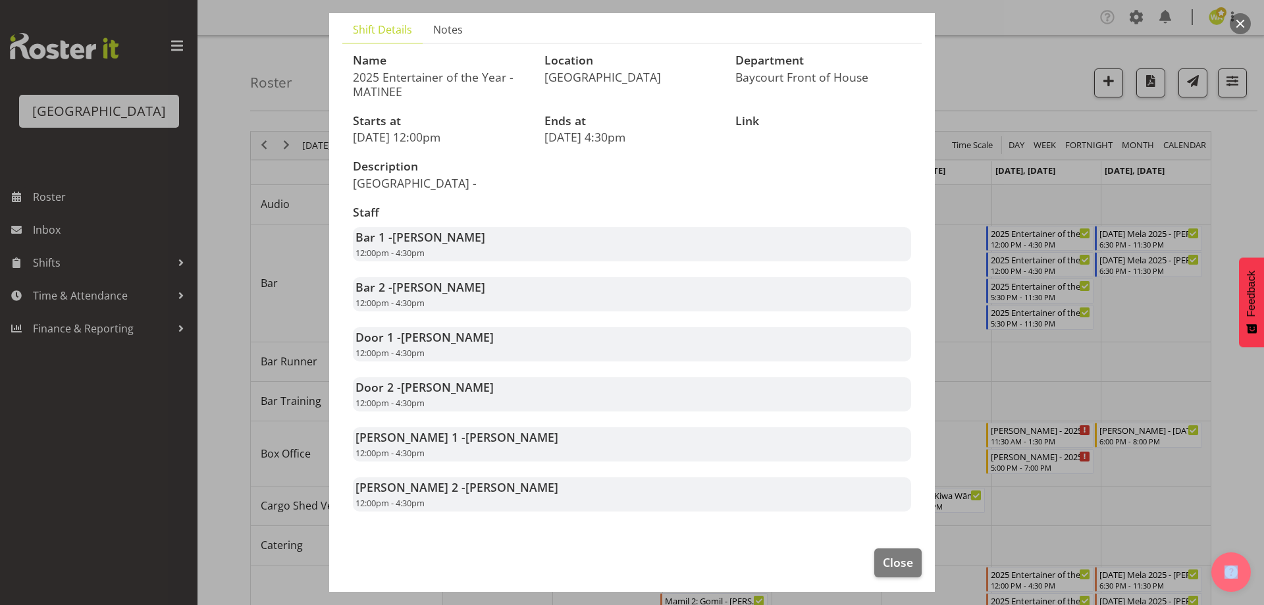
scroll to position [95, 0]
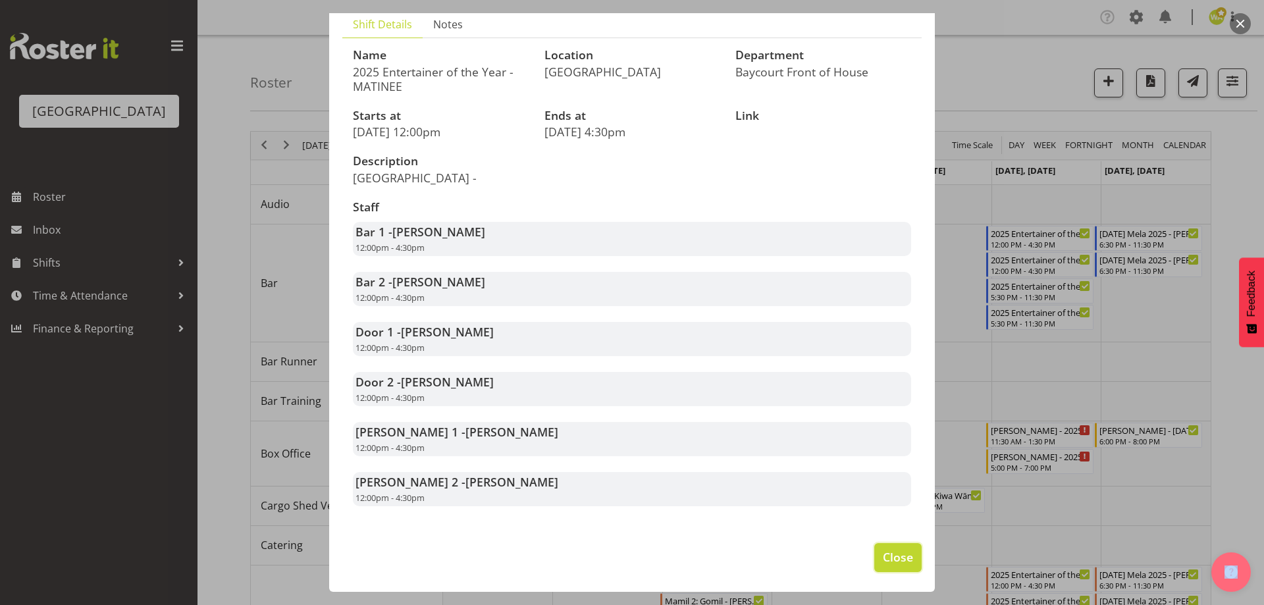
click at [874, 553] on button "Close" at bounding box center [897, 557] width 47 height 29
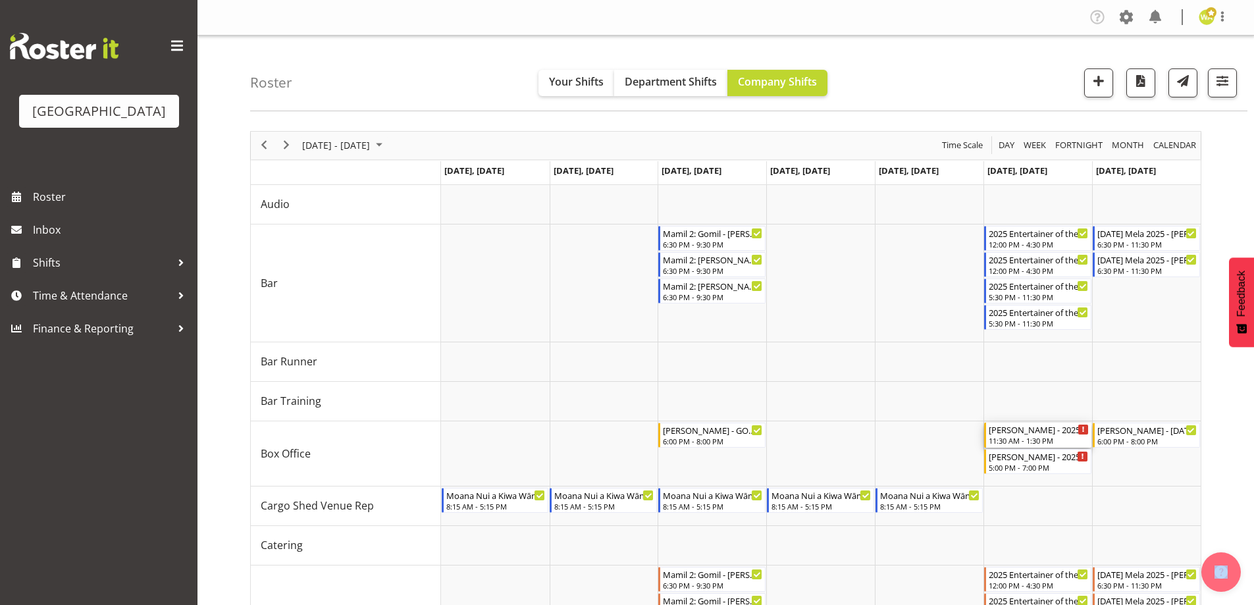
click at [1039, 434] on div "[PERSON_NAME] - 2025 Entertainer of the Year - Box Office - MATINEE - Unfilled" at bounding box center [1038, 428] width 100 height 13
click at [0, 0] on div at bounding box center [0, 0] width 0 height 0
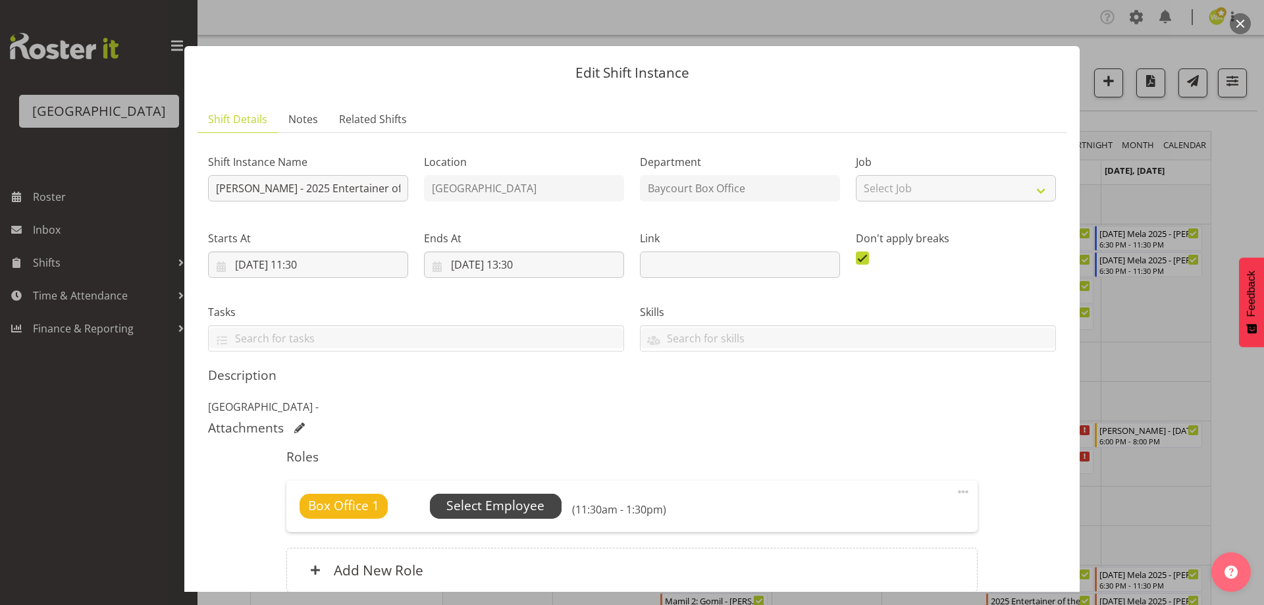
click at [476, 507] on span "Select Employee" at bounding box center [495, 505] width 98 height 19
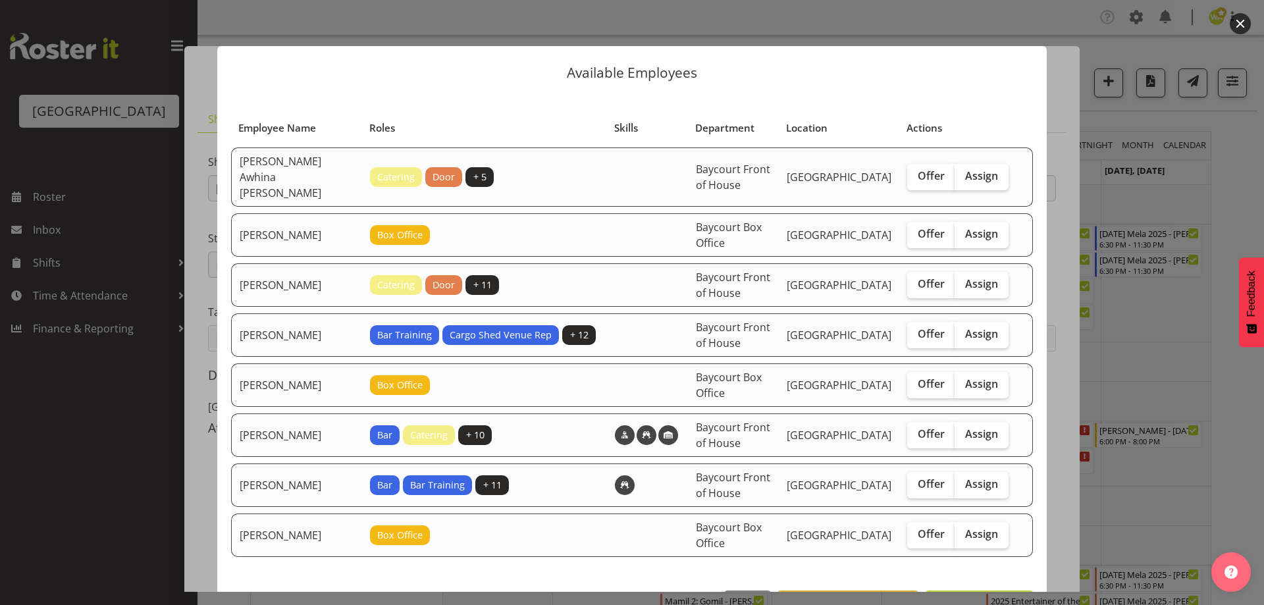
scroll to position [32, 0]
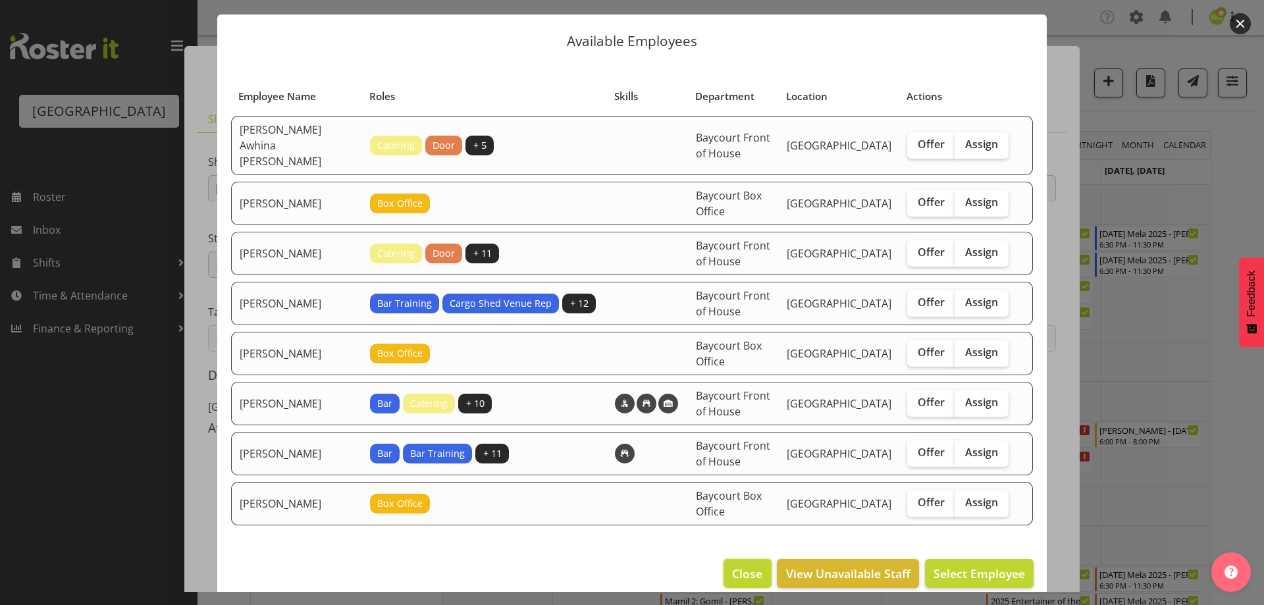
click at [732, 565] on span "Close" at bounding box center [747, 573] width 30 height 17
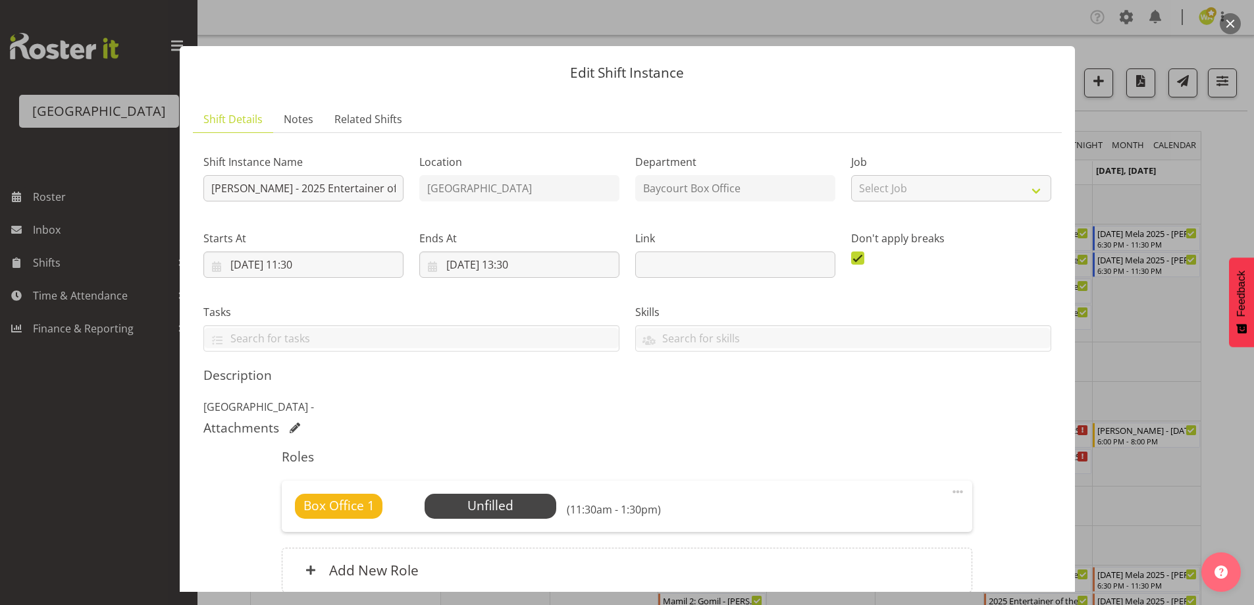
click at [646, 451] on h5 "Roles" at bounding box center [627, 457] width 690 height 16
click at [1232, 24] on button "button" at bounding box center [1229, 23] width 21 height 21
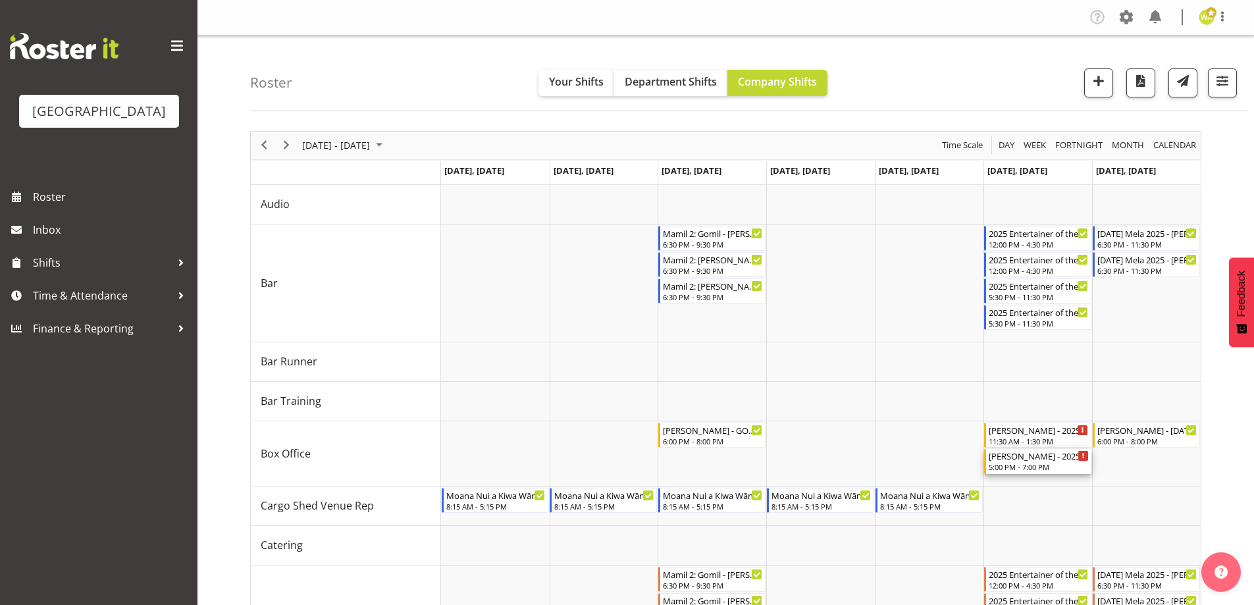
click at [1036, 462] on div "Valerie - 2025 Entertainer of the Year - Box Office - EVENING - Unfilled 5:00 P…" at bounding box center [1038, 461] width 100 height 25
click at [0, 0] on div at bounding box center [0, 0] width 0 height 0
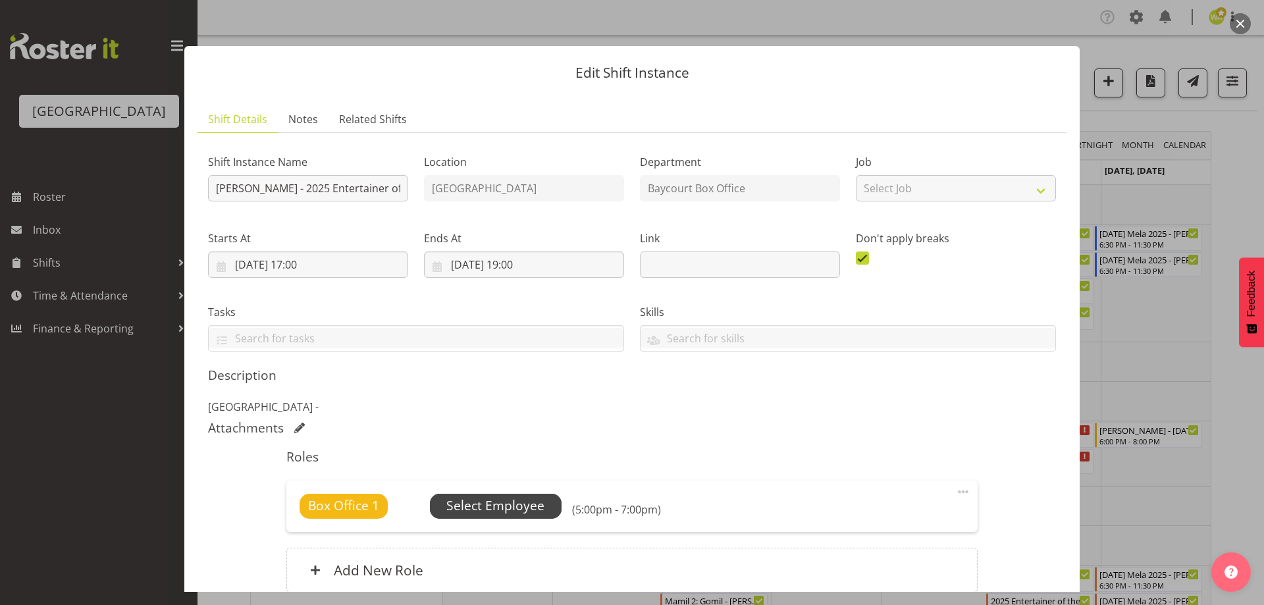
click at [501, 508] on span "Select Employee" at bounding box center [495, 505] width 98 height 19
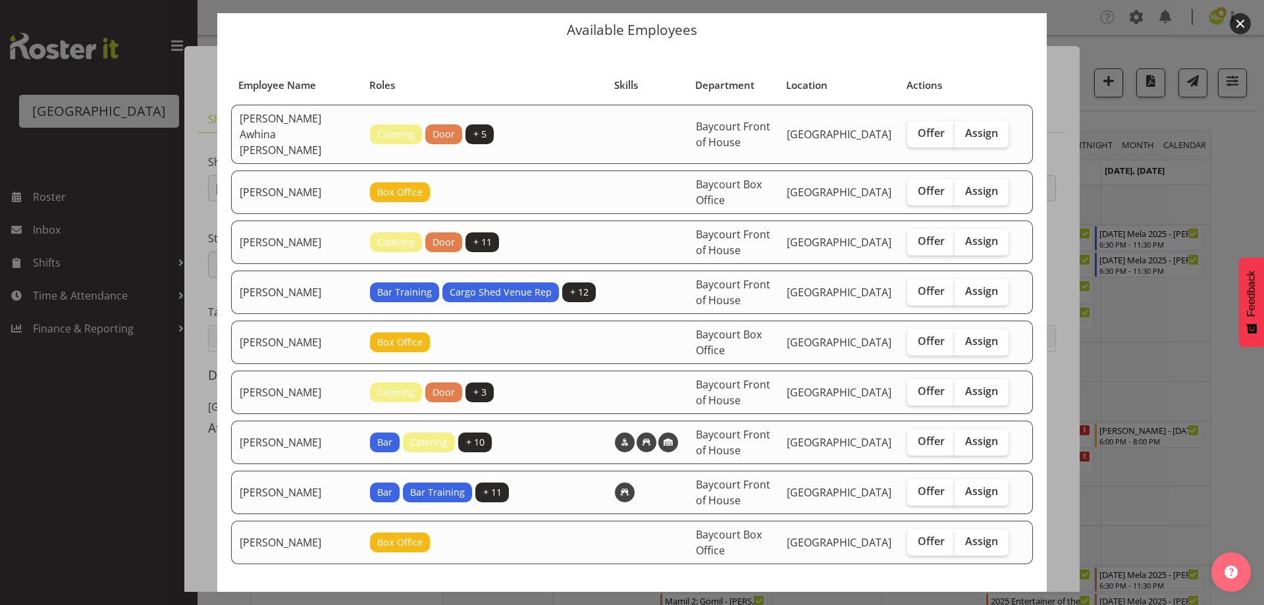
scroll to position [66, 0]
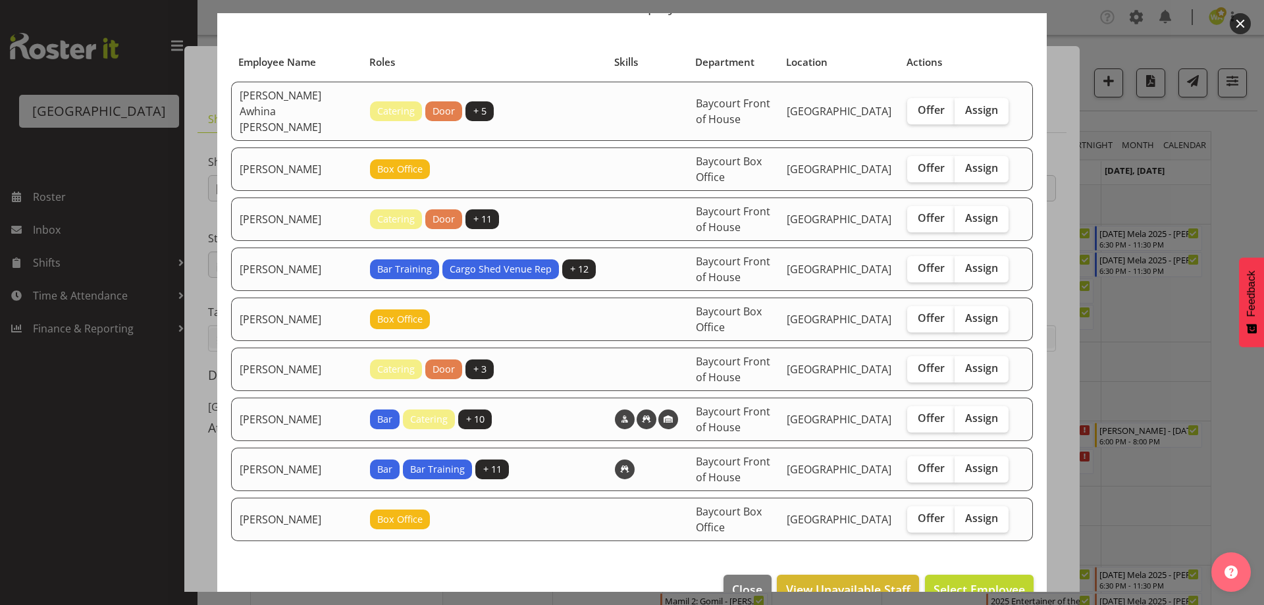
drag, startPoint x: 1237, startPoint y: 24, endPoint x: 1219, endPoint y: 46, distance: 28.6
click at [1237, 24] on button "button" at bounding box center [1239, 23] width 21 height 21
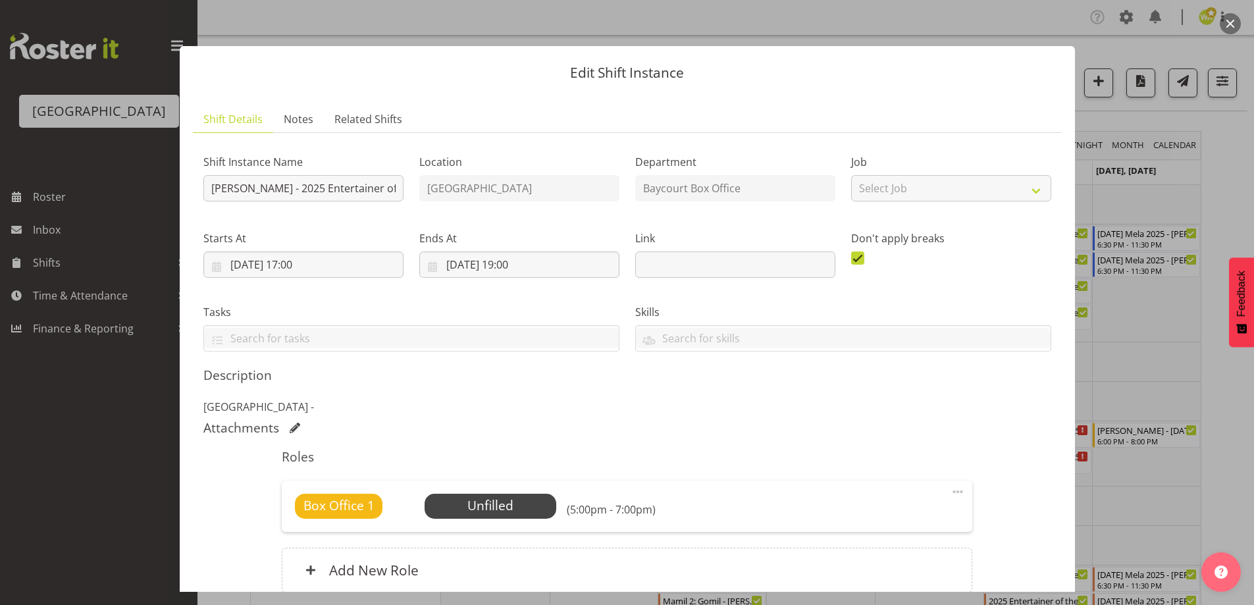
click at [1233, 28] on button "button" at bounding box center [1229, 23] width 21 height 21
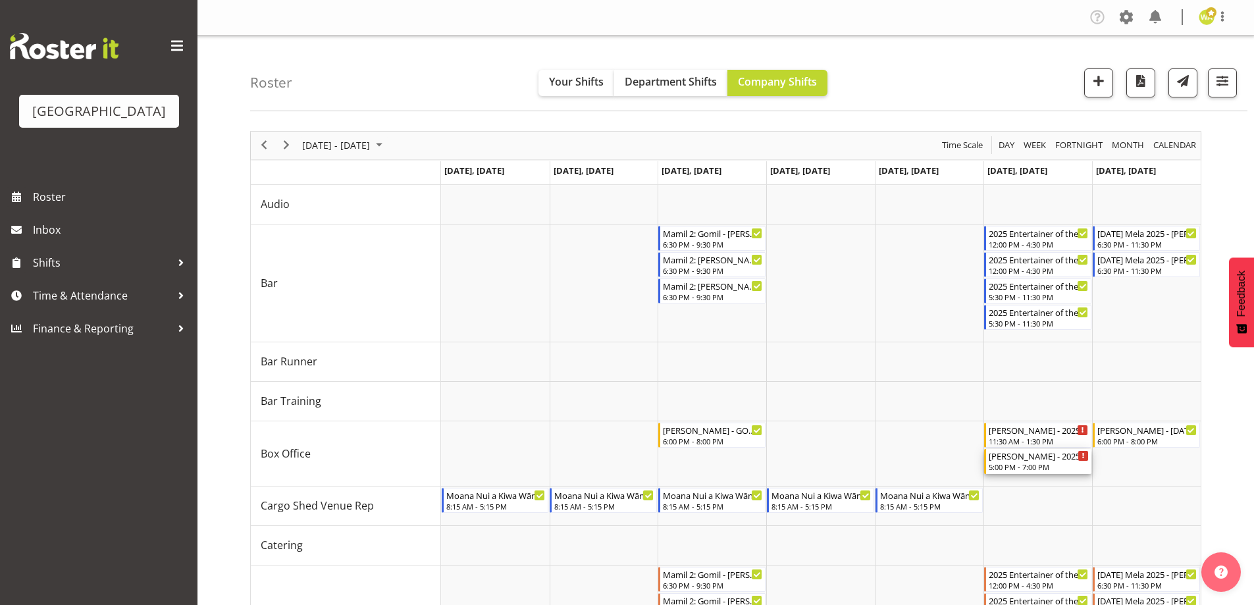
click at [1019, 459] on div "[PERSON_NAME] - 2025 Entertainer of the Year - Box Office - EVENING - Unfilled" at bounding box center [1038, 455] width 100 height 13
click at [0, 0] on div at bounding box center [0, 0] width 0 height 0
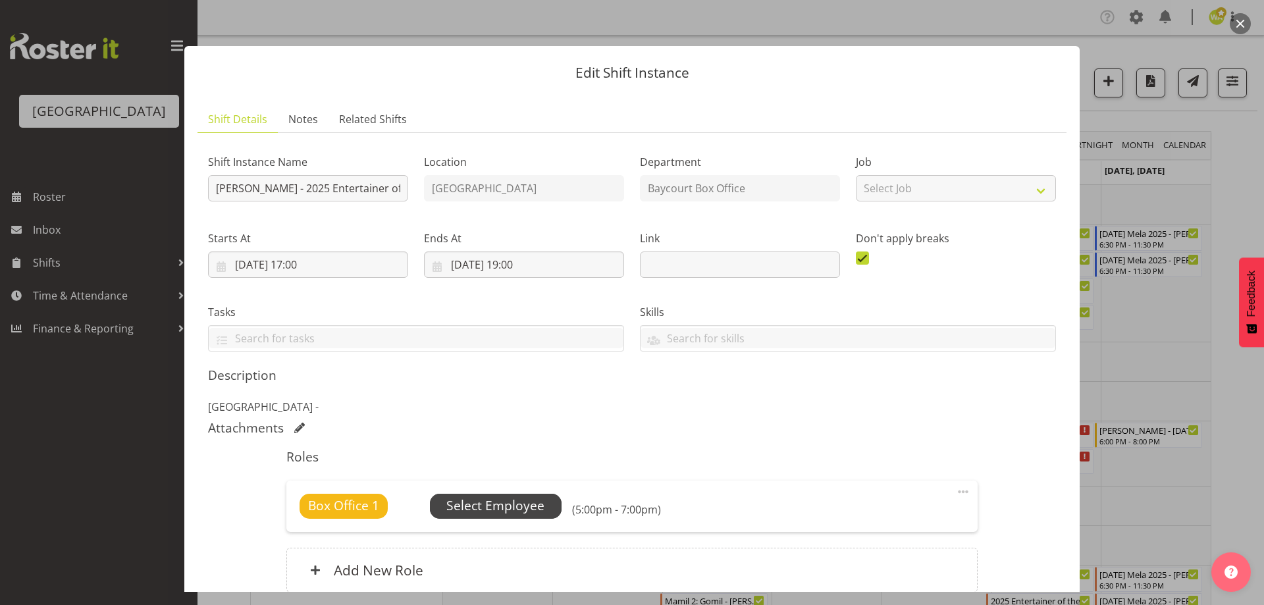
click at [511, 512] on span "Select Employee" at bounding box center [495, 505] width 98 height 19
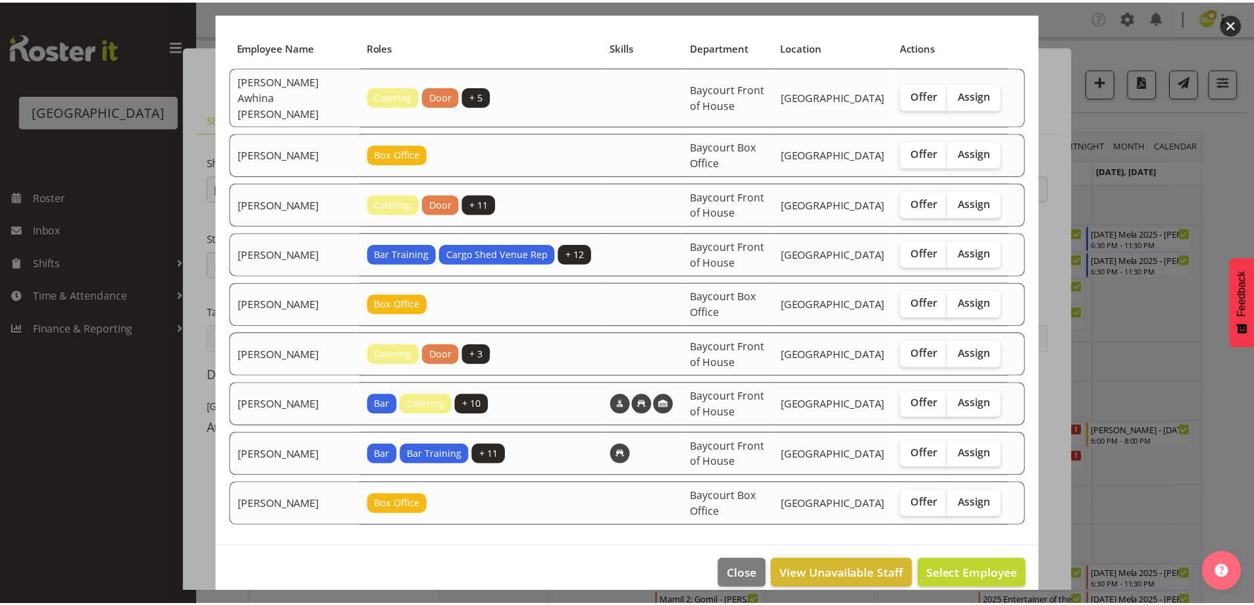
scroll to position [82, 0]
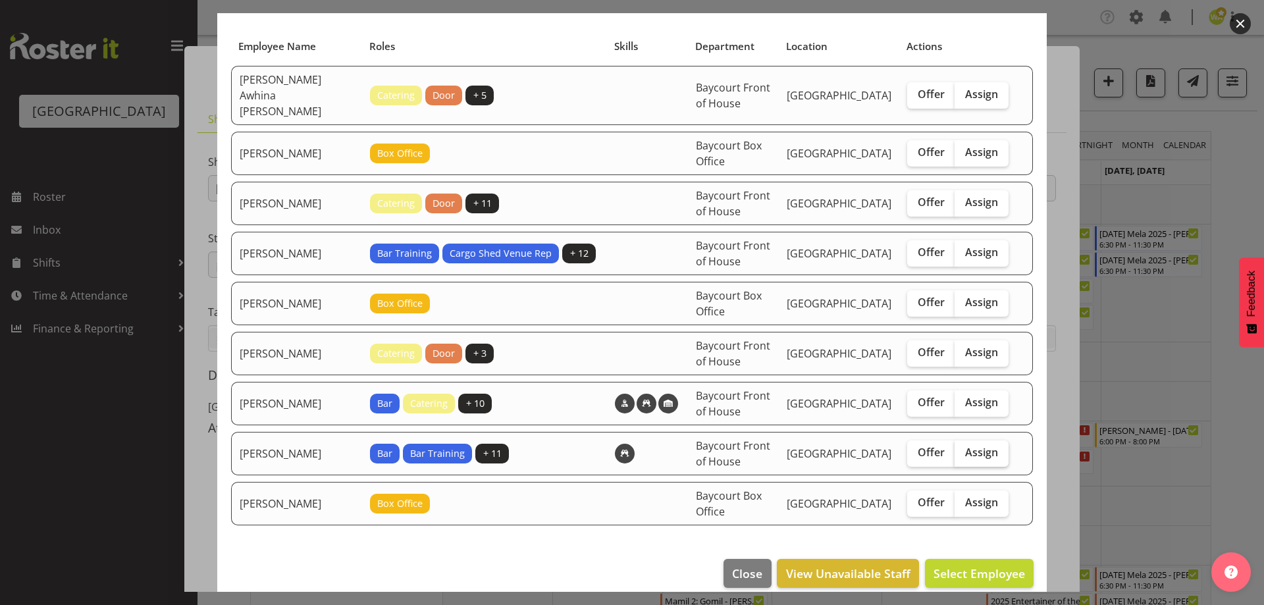
click at [977, 446] on span "Assign" at bounding box center [981, 452] width 33 height 13
click at [963, 448] on input "Assign" at bounding box center [958, 452] width 9 height 9
checkbox input "true"
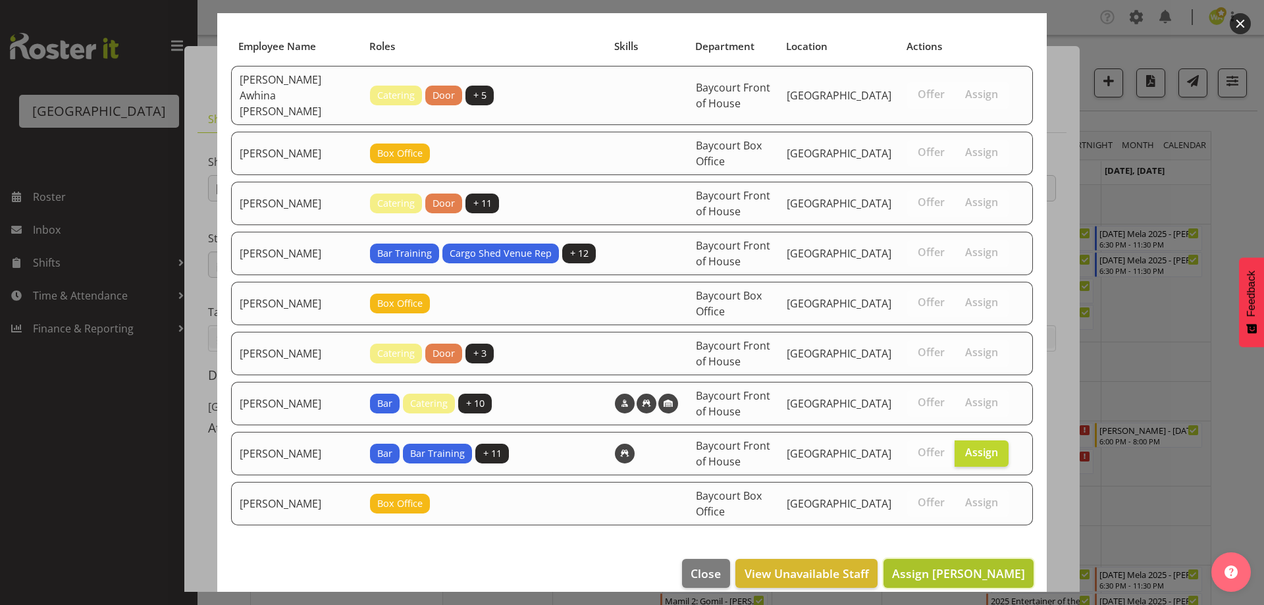
click at [967, 565] on span "Assign Valerie Donaldson" at bounding box center [958, 573] width 133 height 16
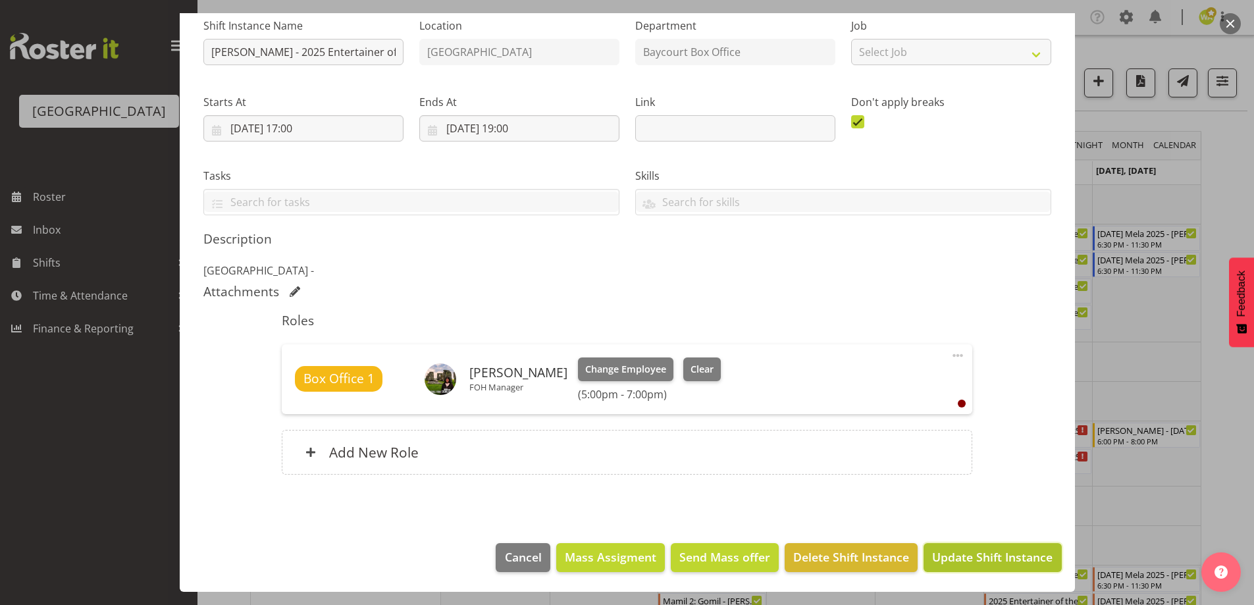
click at [958, 563] on span "Update Shift Instance" at bounding box center [992, 556] width 120 height 17
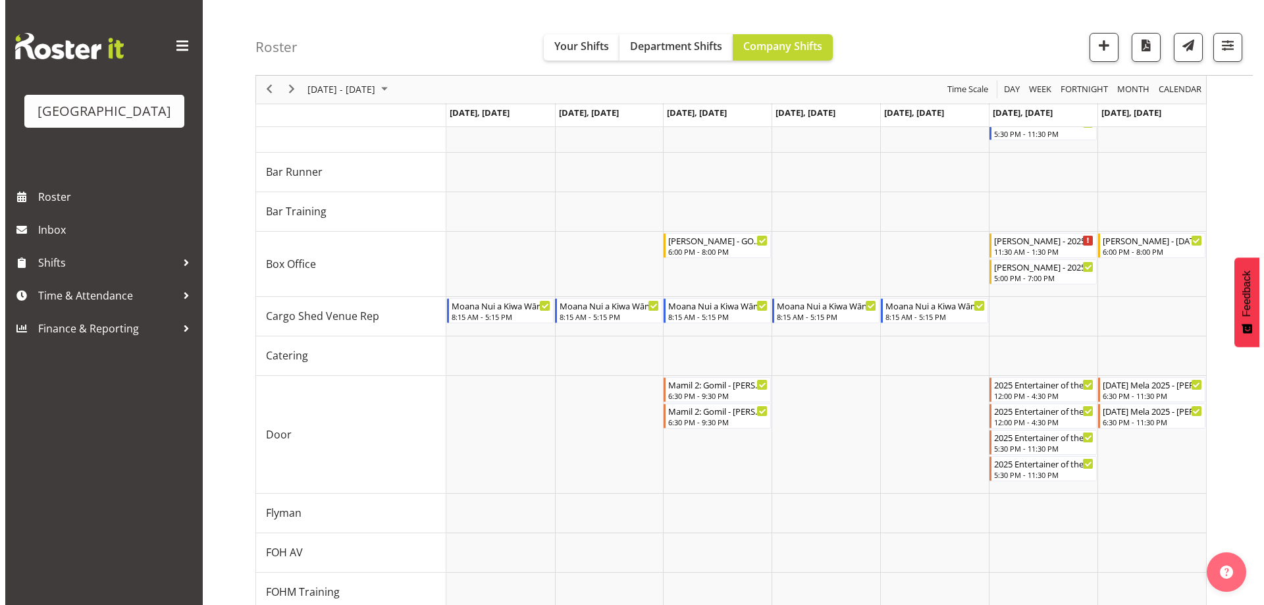
scroll to position [186, 0]
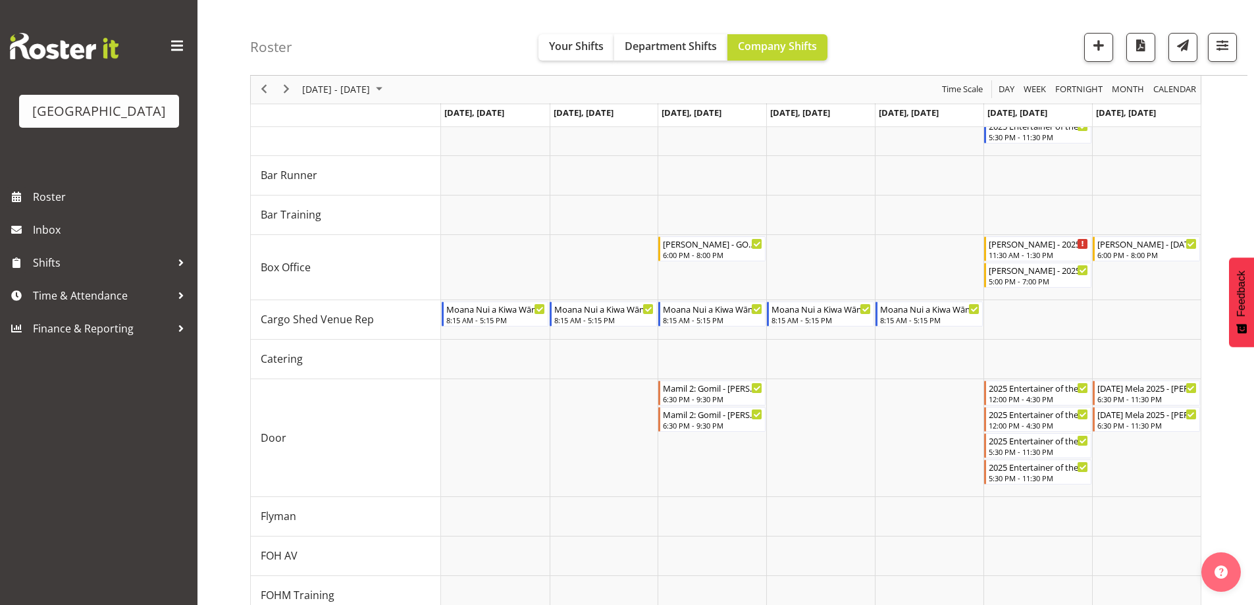
click at [1027, 248] on div "[PERSON_NAME] - 2025 Entertainer of the Year - Box Office - MATINEE - Unfilled" at bounding box center [1038, 242] width 100 height 13
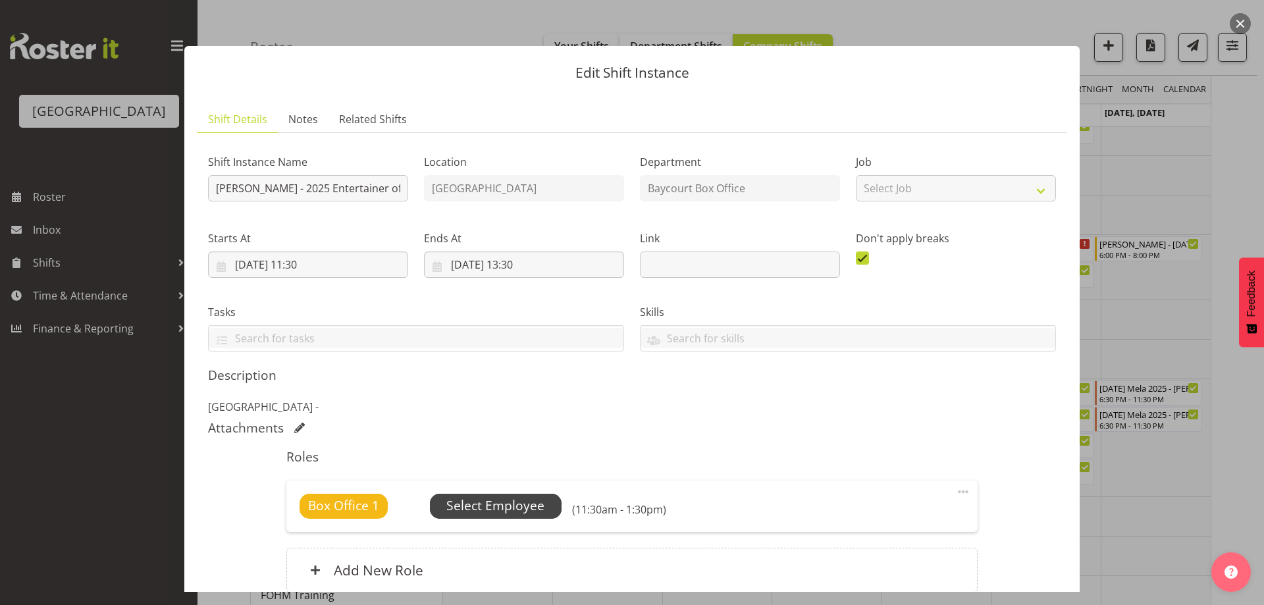
click at [476, 498] on span "Select Employee" at bounding box center [495, 505] width 98 height 19
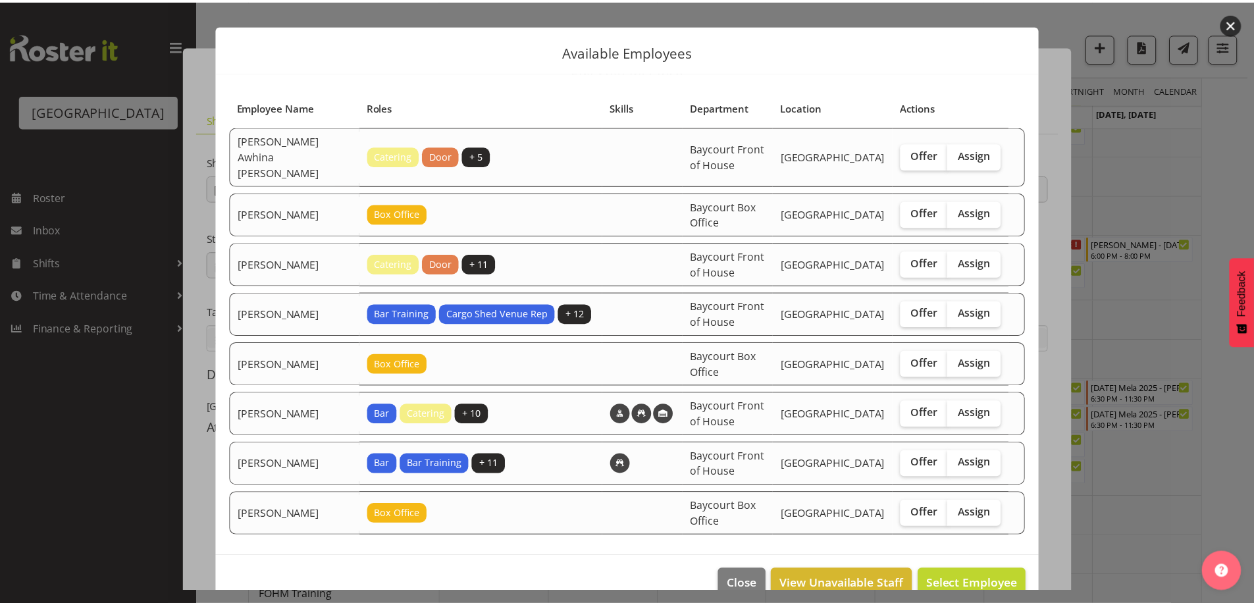
scroll to position [32, 0]
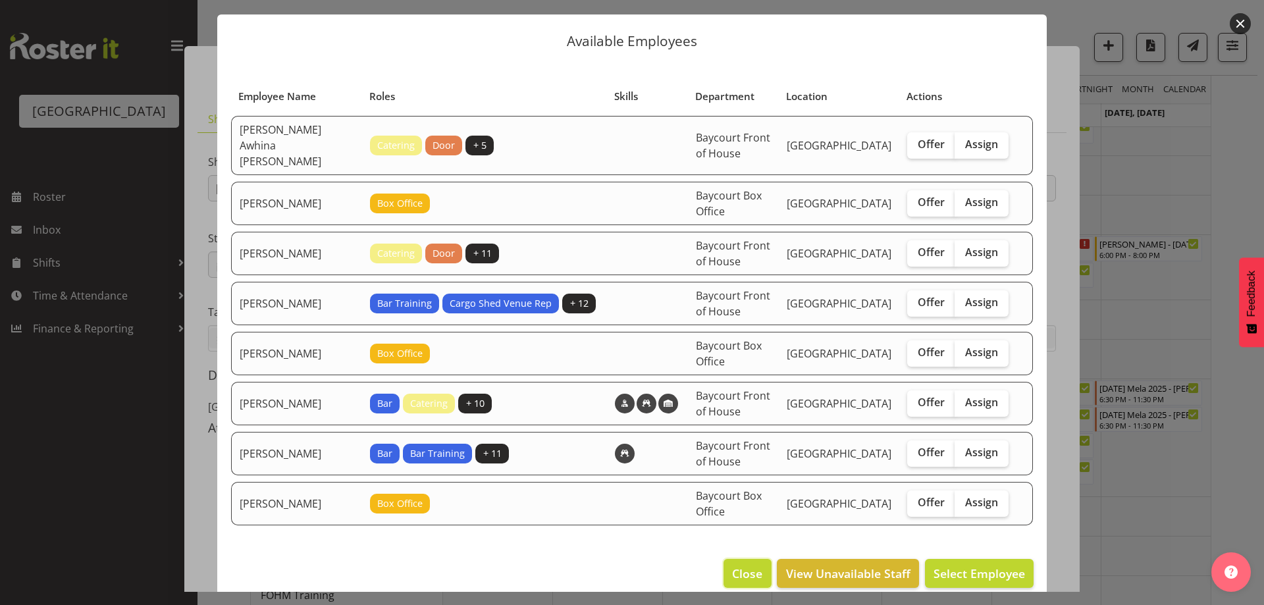
click at [741, 565] on span "Close" at bounding box center [747, 573] width 30 height 17
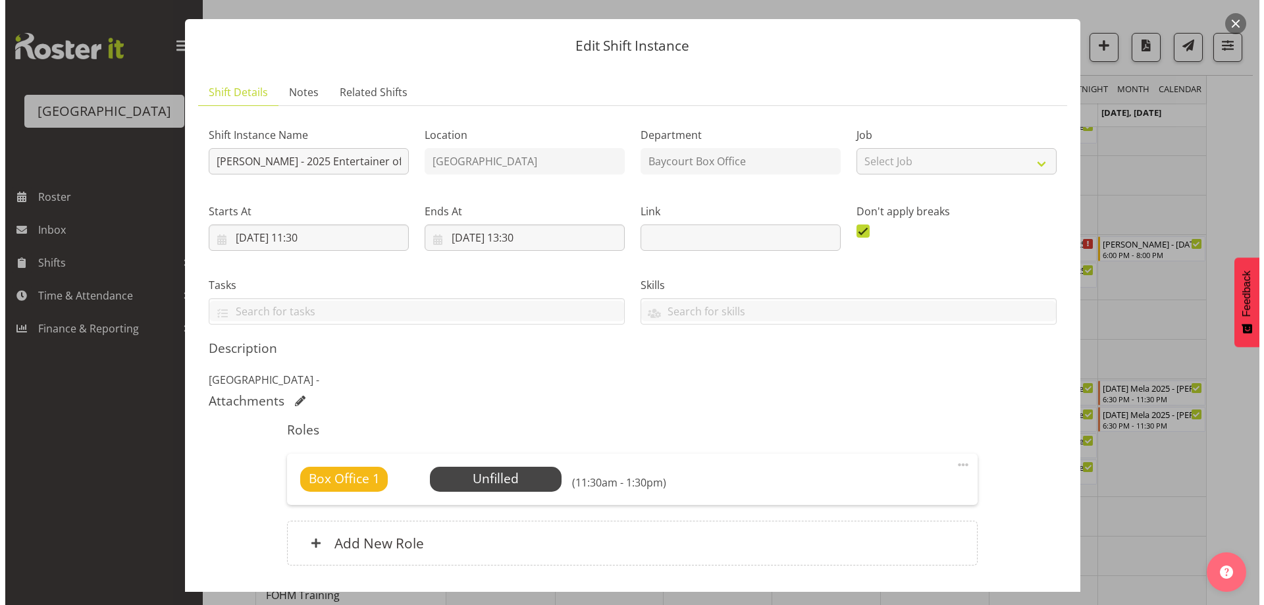
scroll to position [0, 0]
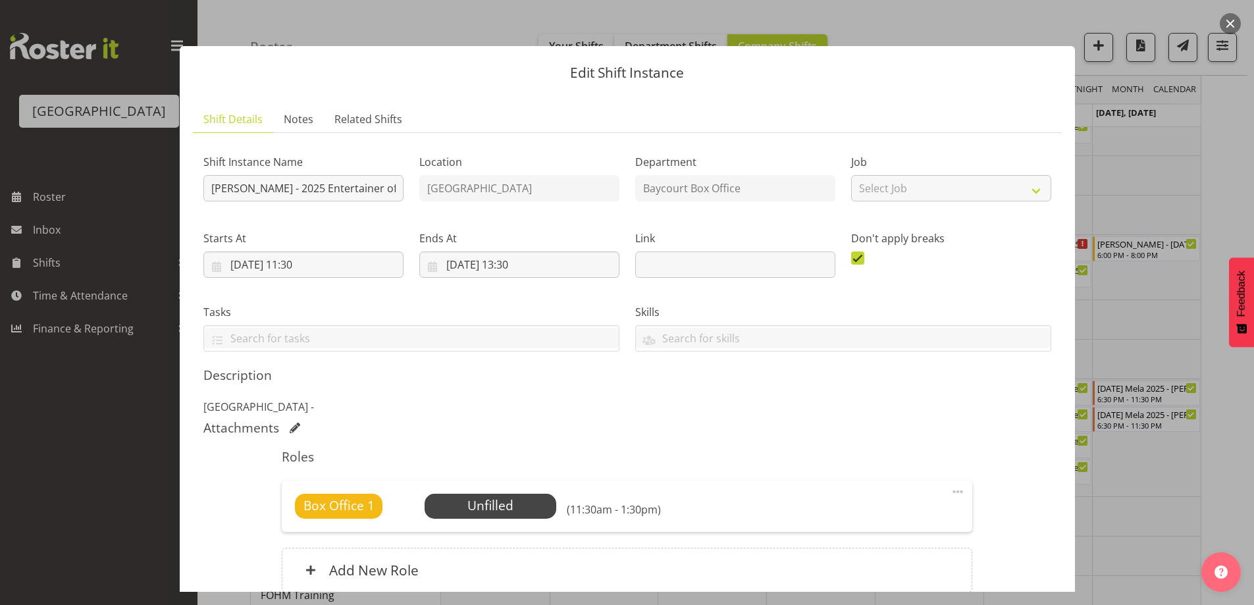
click at [1233, 24] on button "button" at bounding box center [1229, 23] width 21 height 21
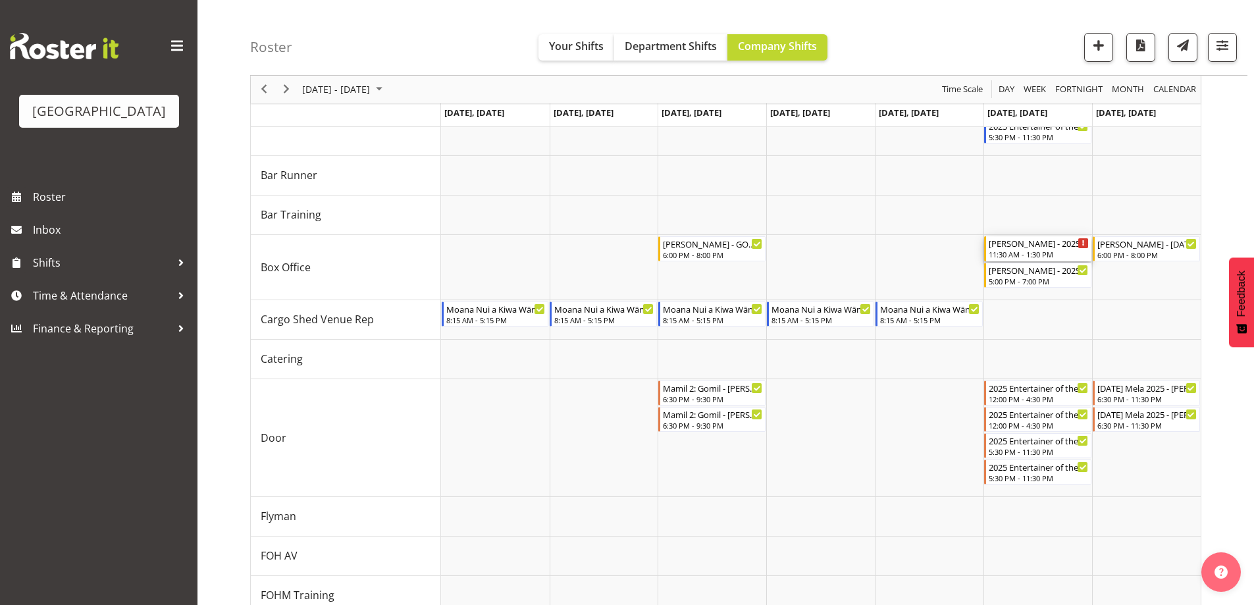
click at [1031, 251] on div "11:30 AM - 1:30 PM" at bounding box center [1038, 254] width 100 height 11
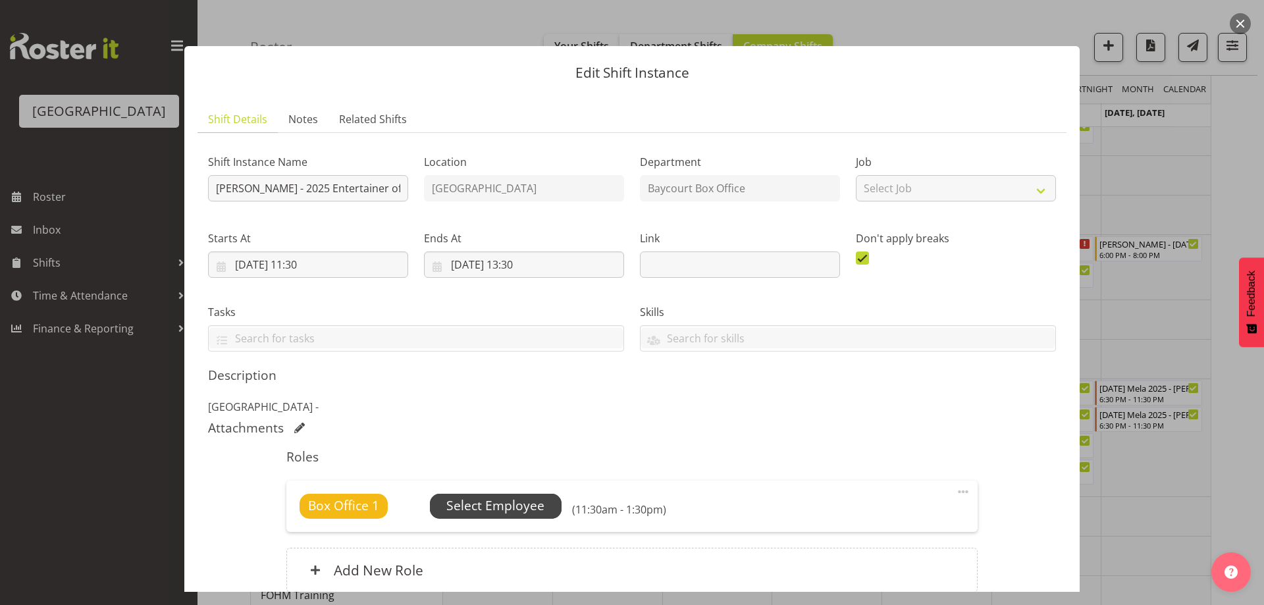
click at [485, 494] on span "Select Employee" at bounding box center [496, 506] width 132 height 25
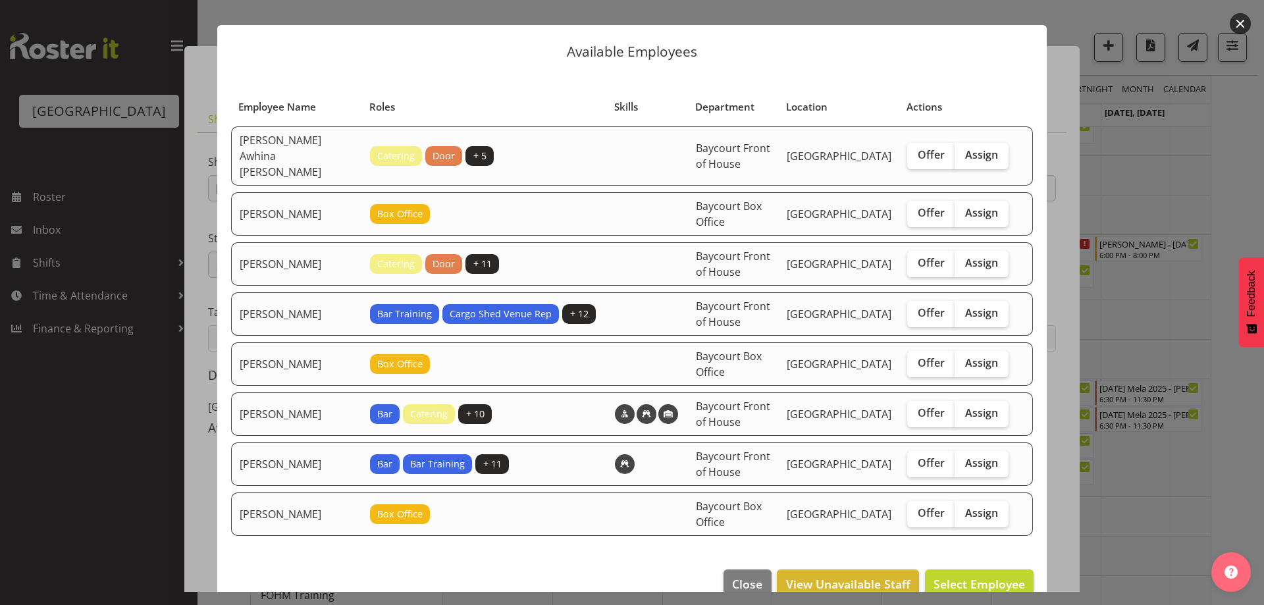
scroll to position [32, 0]
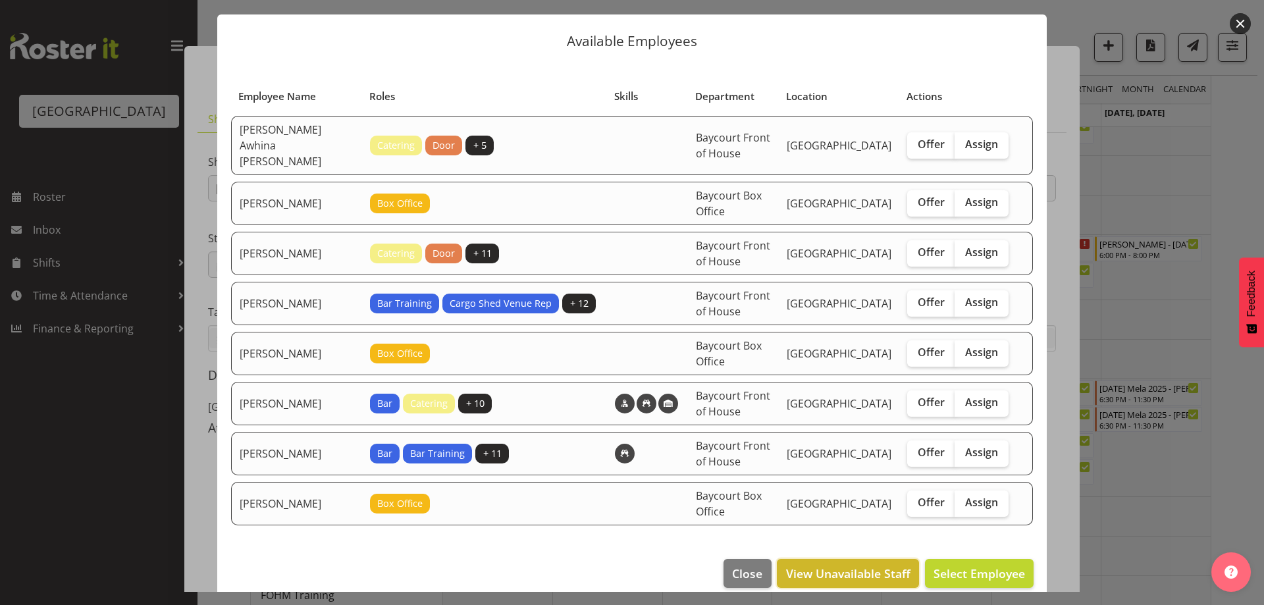
click at [817, 565] on span "View Unavailable Staff" at bounding box center [848, 573] width 124 height 17
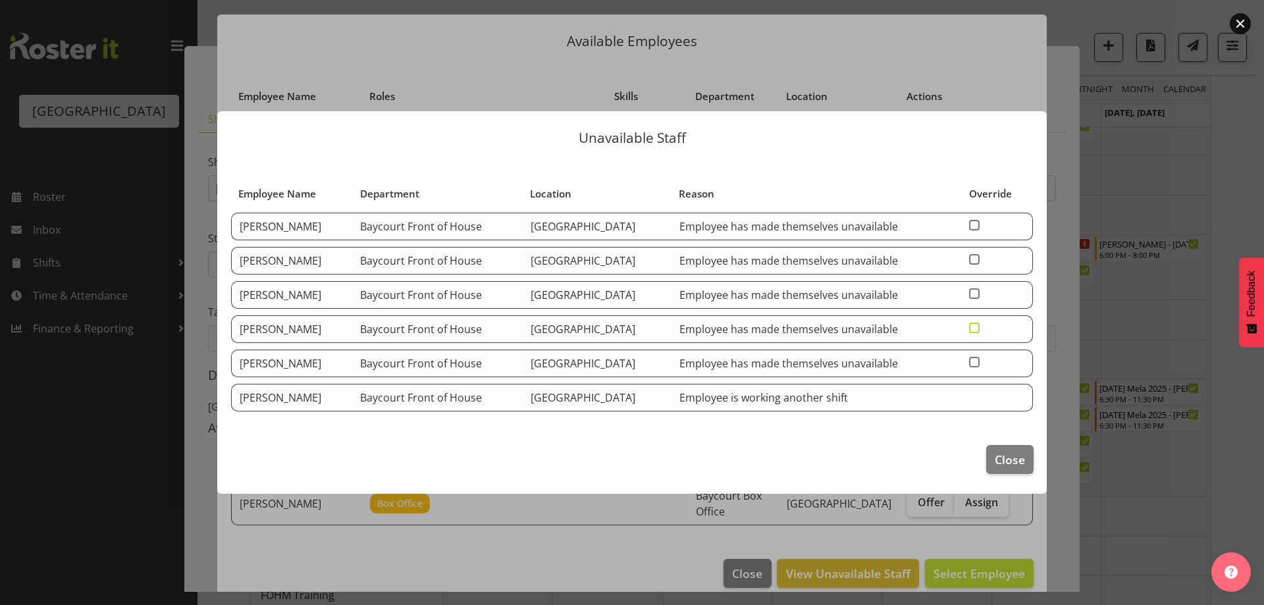
click at [979, 325] on span at bounding box center [974, 327] width 11 height 11
click at [977, 325] on input "checkbox" at bounding box center [973, 327] width 9 height 9
checkbox input "true"
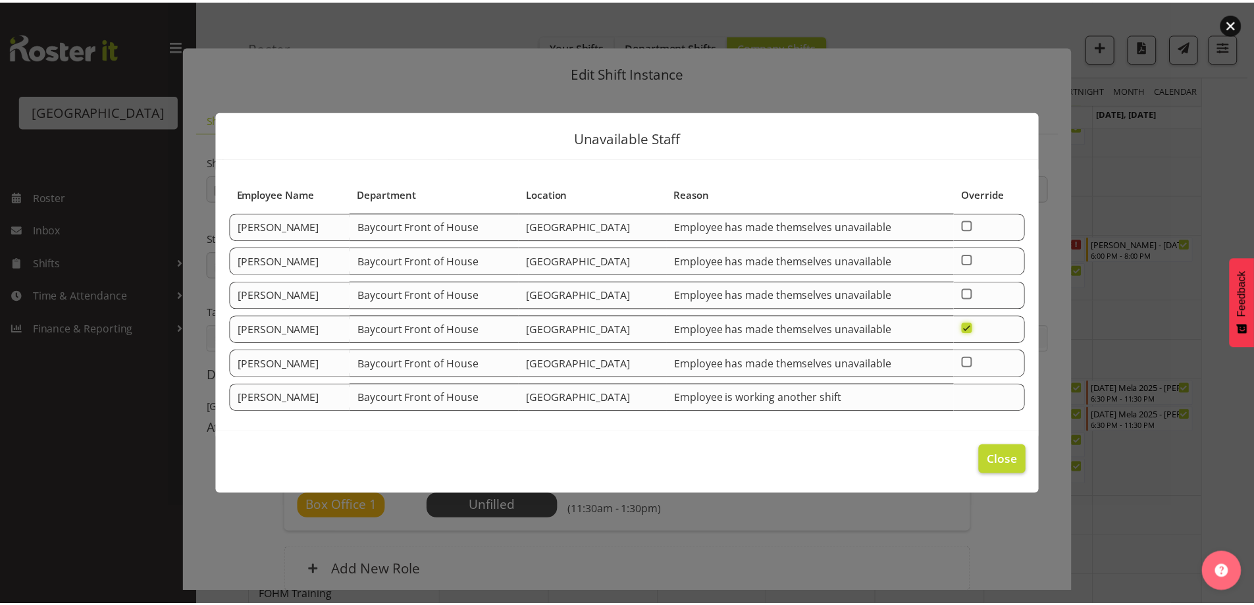
scroll to position [0, 0]
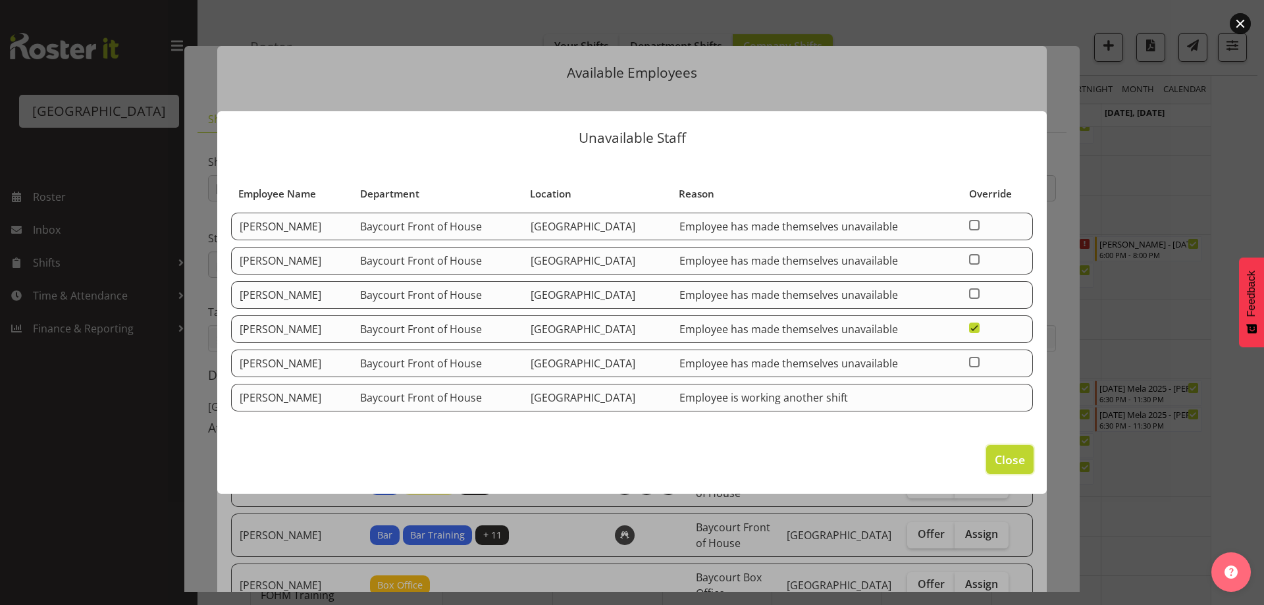
click at [1014, 466] on span "Close" at bounding box center [1009, 459] width 30 height 17
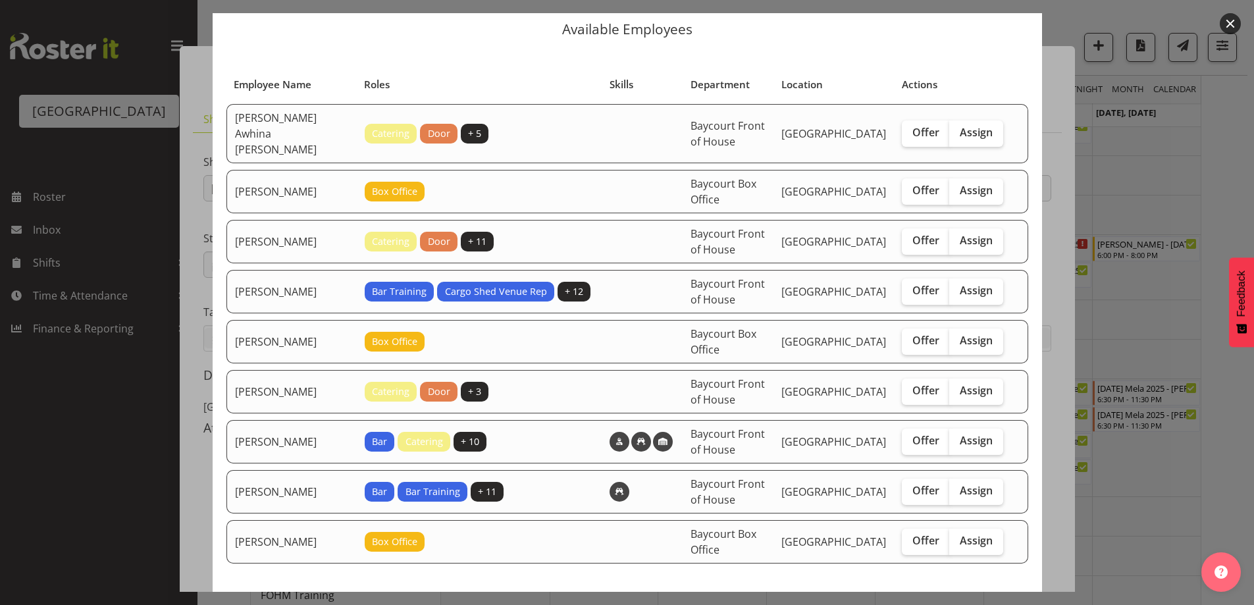
scroll to position [82, 0]
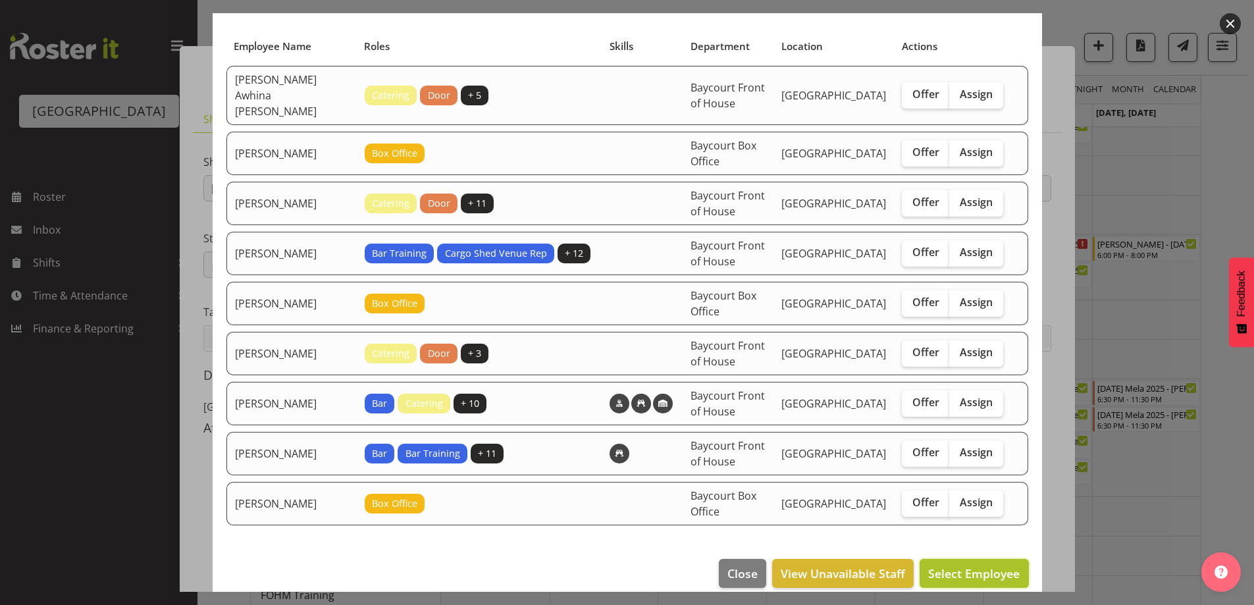
click at [964, 565] on span "Select Employee" at bounding box center [973, 573] width 91 height 16
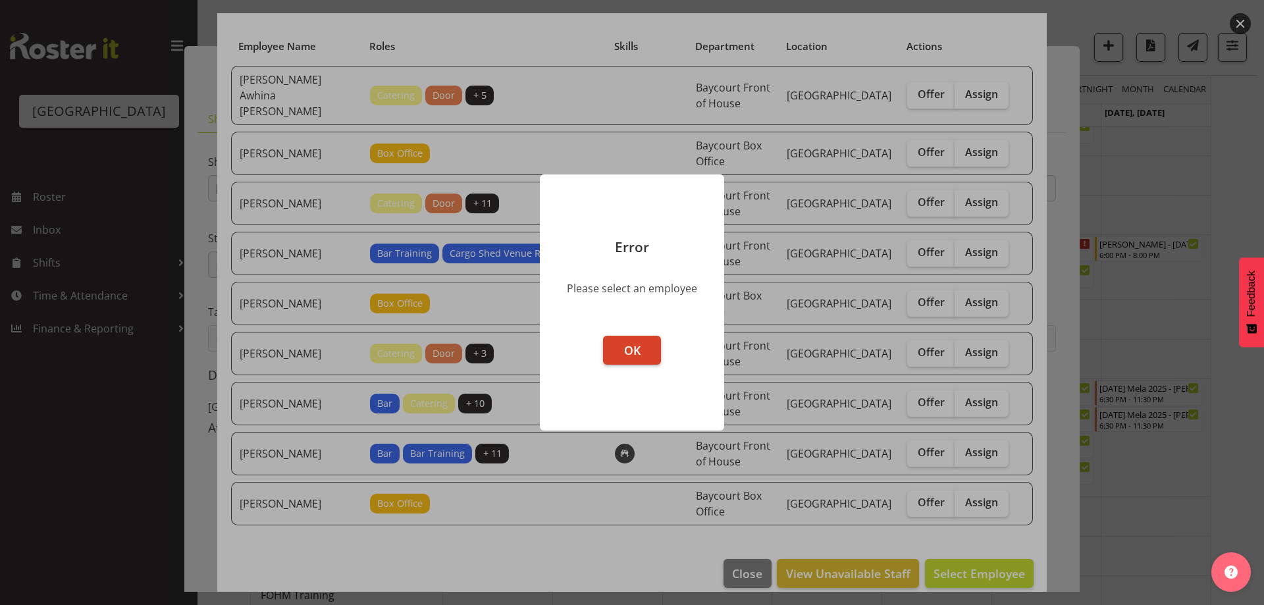
click at [626, 340] on button "OK" at bounding box center [632, 350] width 58 height 29
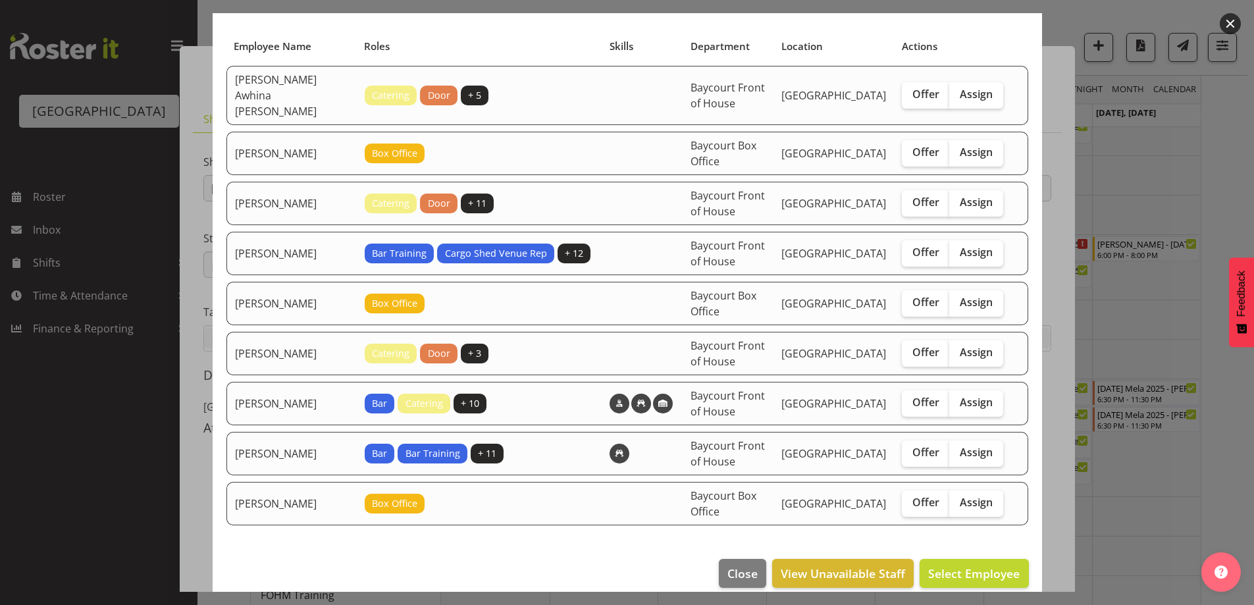
click at [996, 333] on td "Offer Assign" at bounding box center [952, 353] width 117 height 43
click at [983, 340] on label "Assign" at bounding box center [976, 353] width 54 height 26
click at [958, 348] on input "Assign" at bounding box center [953, 352] width 9 height 9
checkbox input "true"
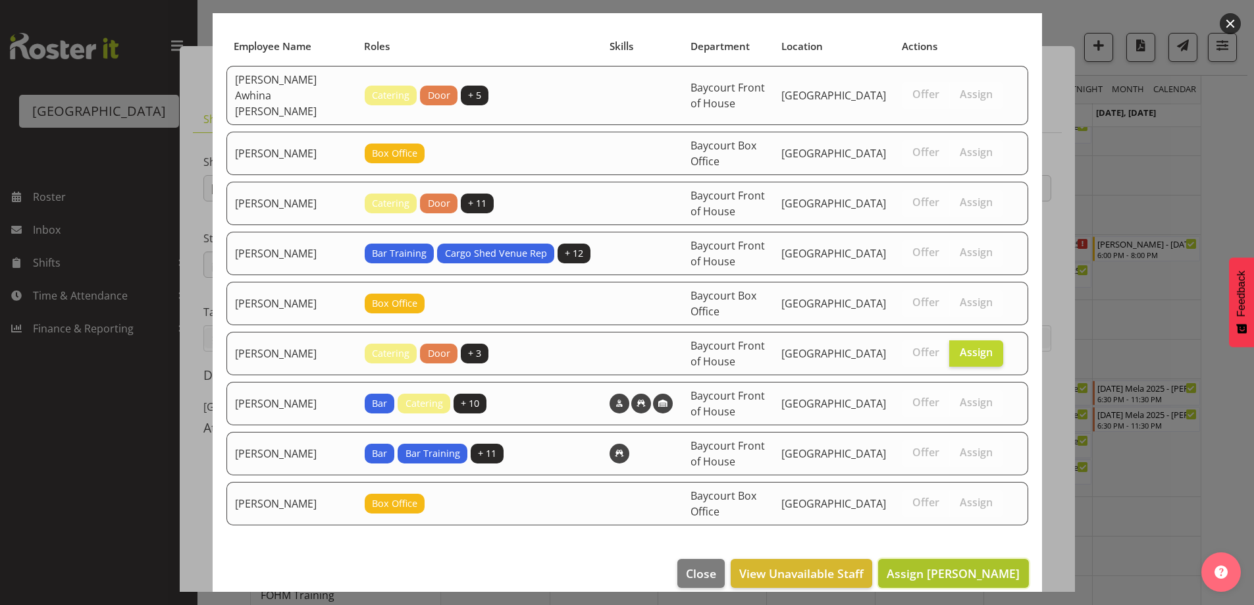
click at [955, 565] on span "Assign Michelle Bradbury" at bounding box center [952, 573] width 133 height 16
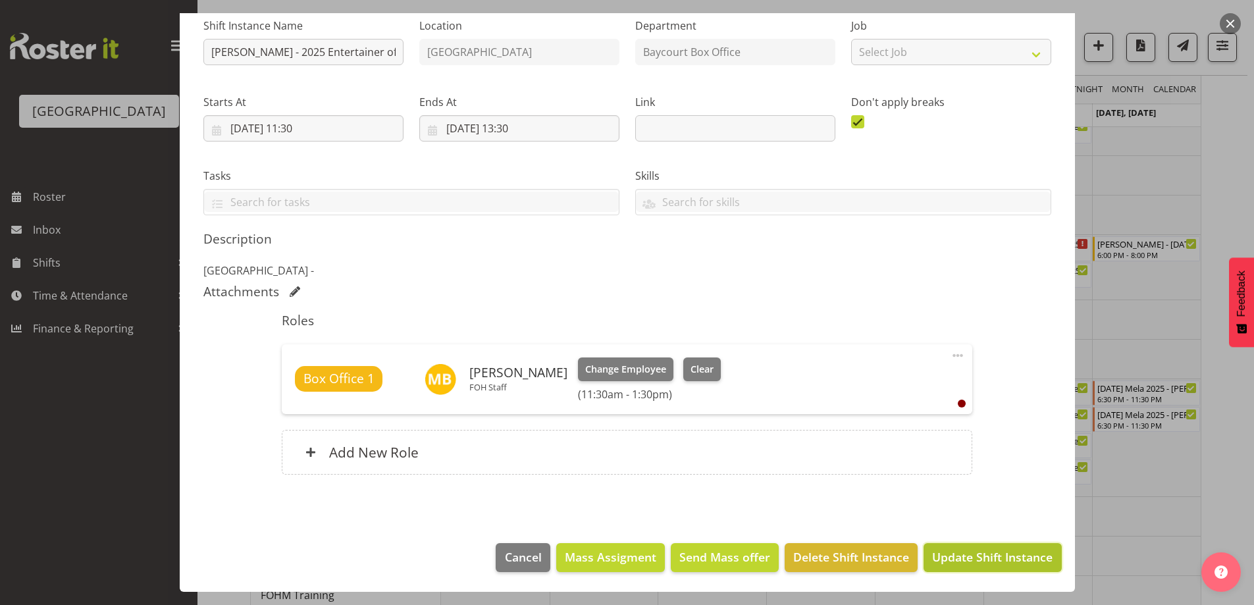
click at [985, 564] on span "Update Shift Instance" at bounding box center [992, 556] width 120 height 17
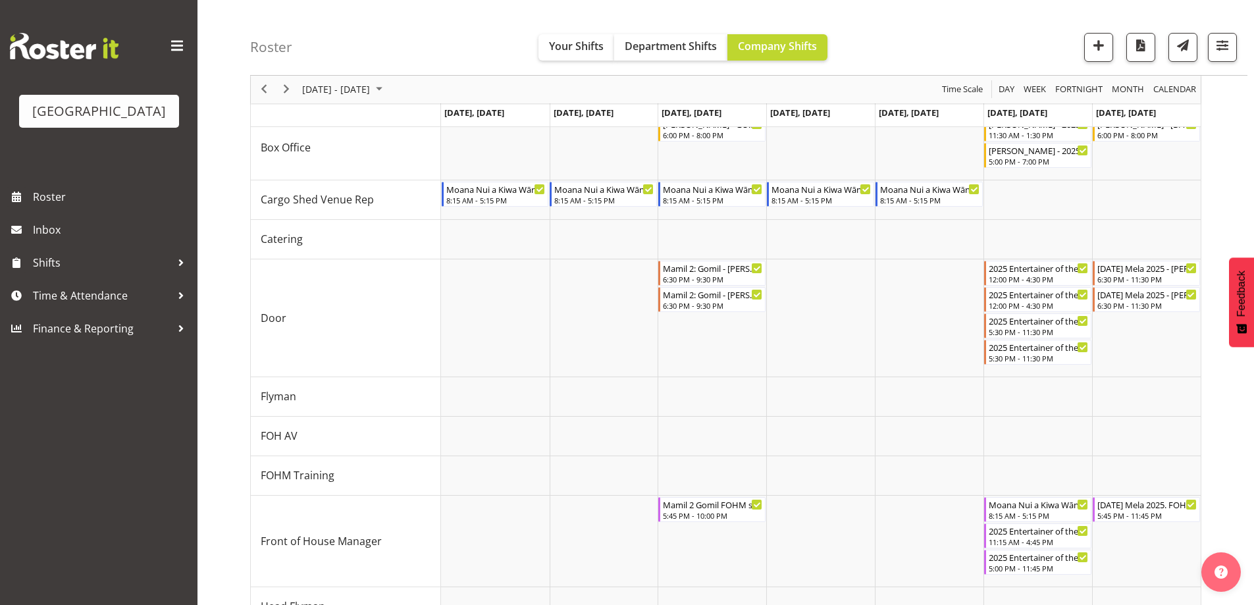
scroll to position [261, 0]
